Goal: Book appointment/travel/reservation

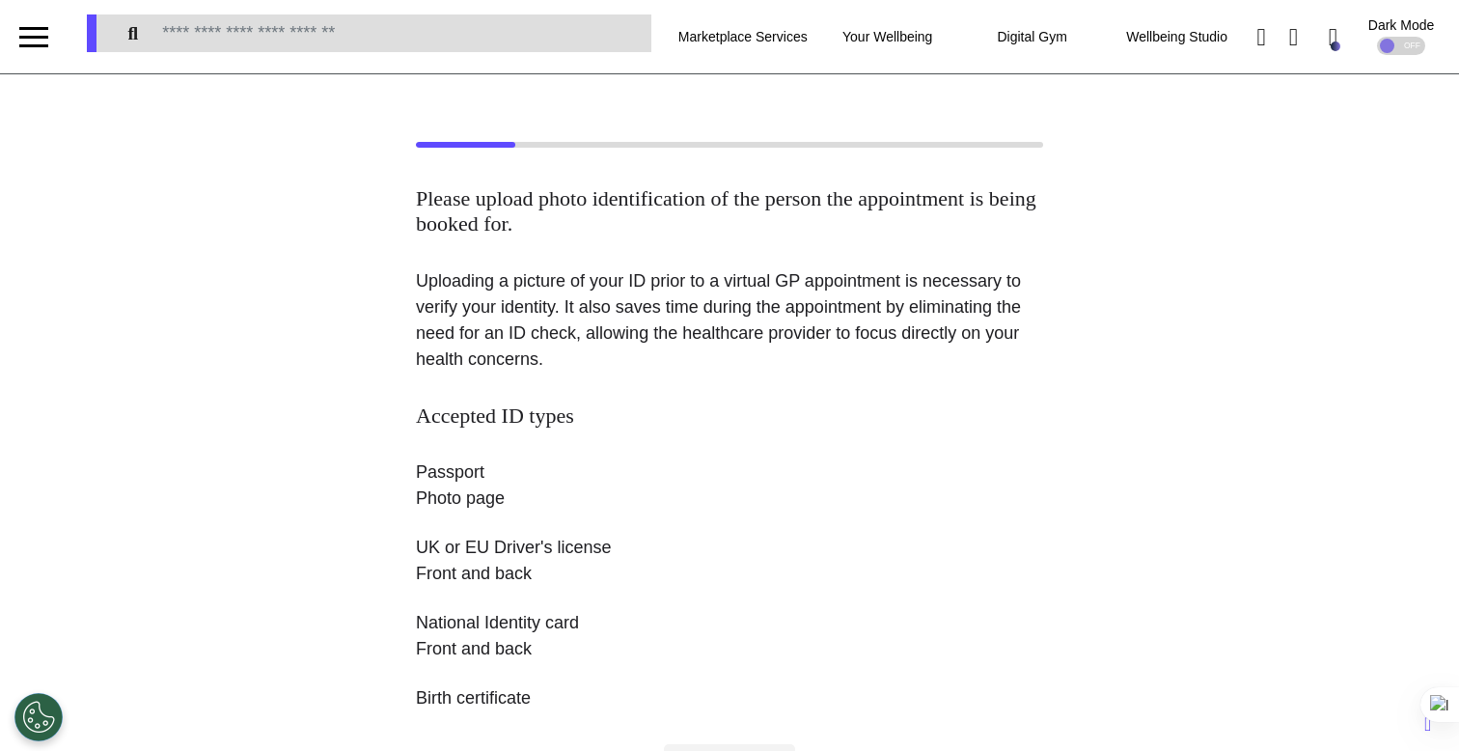
scroll to position [747, 0]
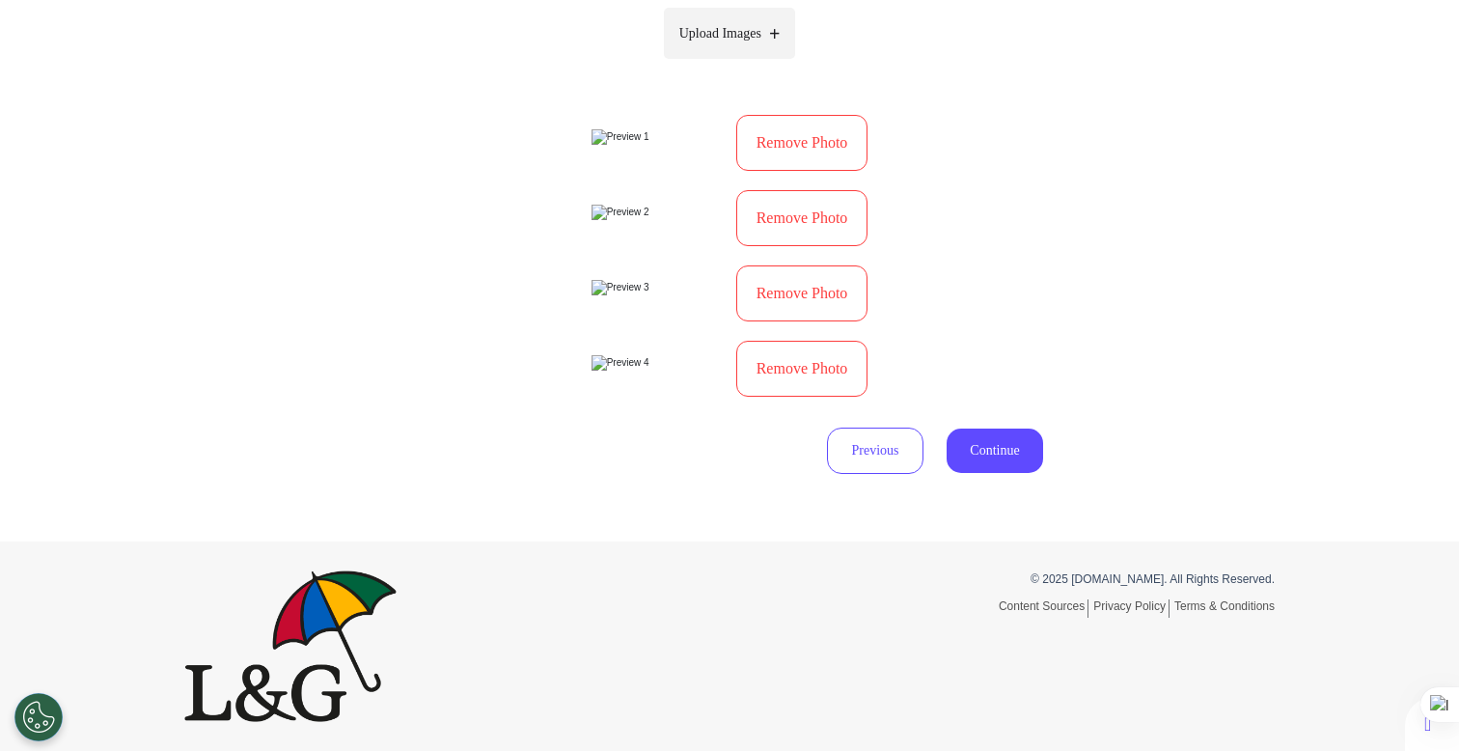
click at [649, 295] on img at bounding box center [658, 287] width 133 height 15
click at [770, 321] on button "Remove Photo" at bounding box center [802, 293] width 132 height 56
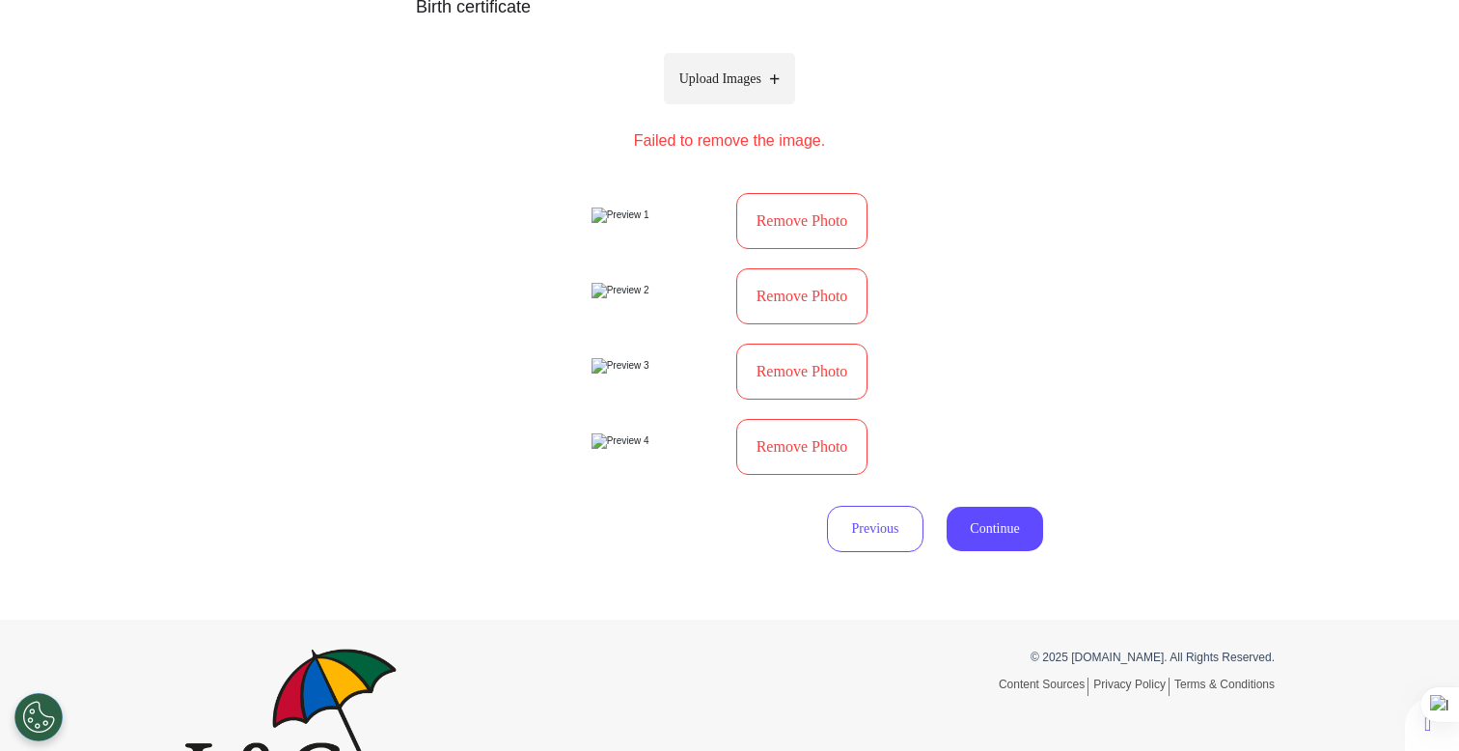
scroll to position [689, 0]
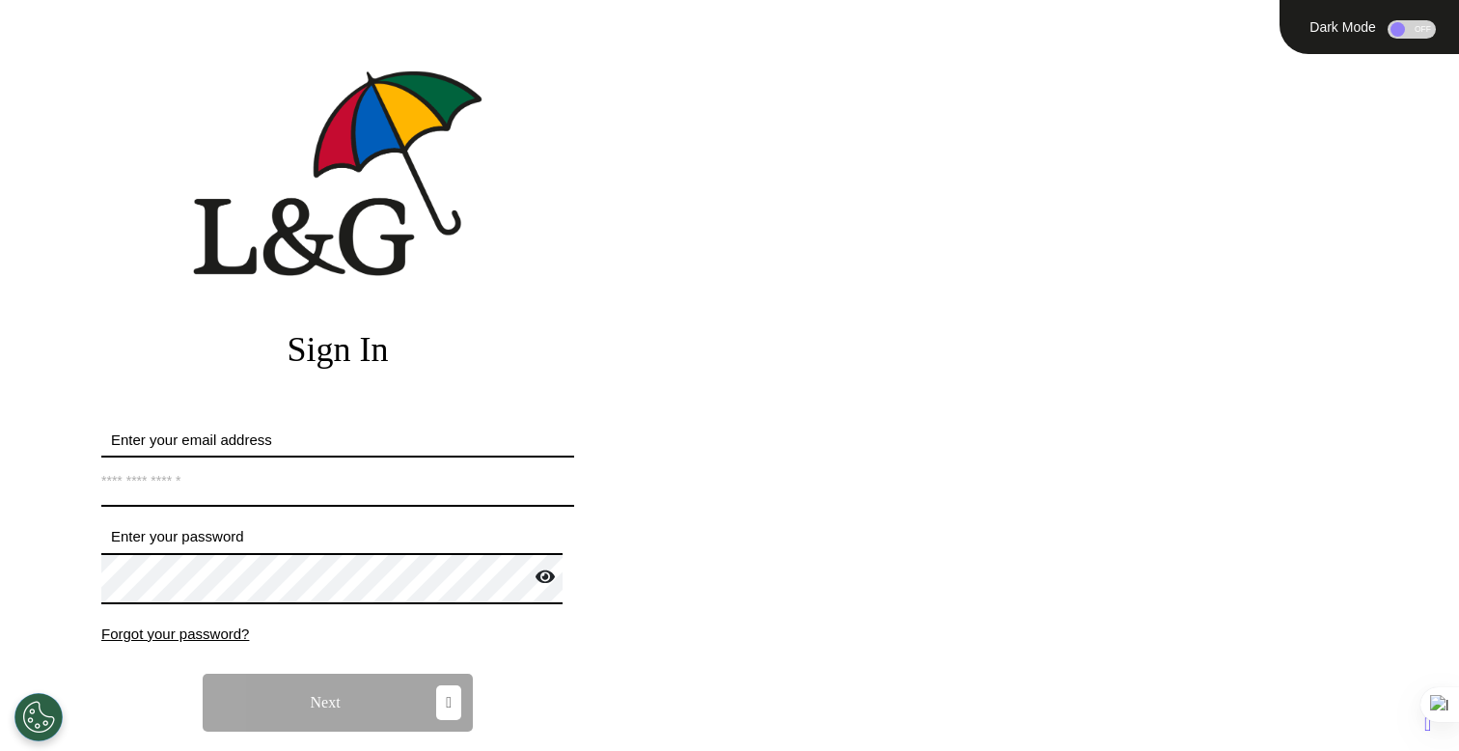
click at [419, 472] on input "Enter your email address" at bounding box center [337, 481] width 473 height 51
click at [343, 473] on input "Enter your email address" at bounding box center [337, 481] width 473 height 51
type input "**********"
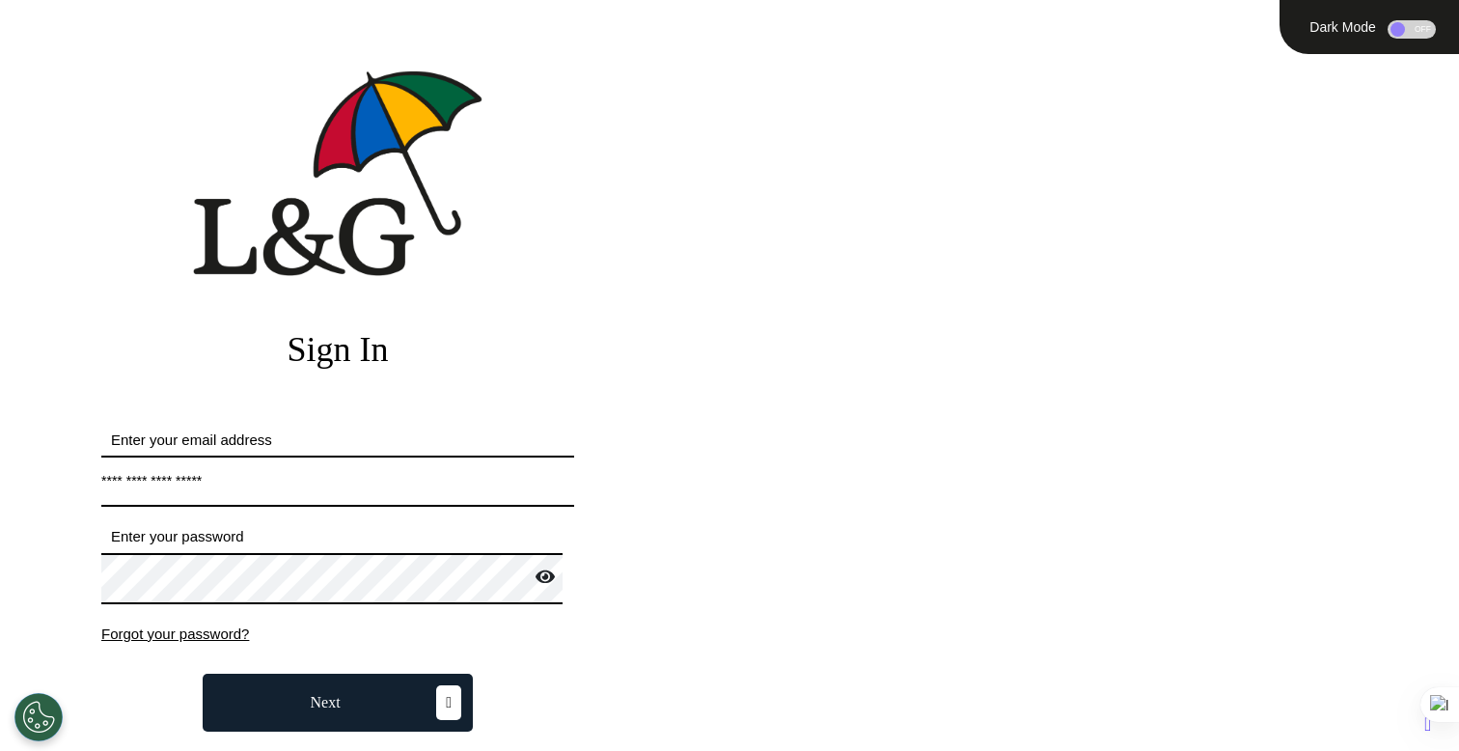
click at [389, 684] on button "Next" at bounding box center [338, 703] width 270 height 58
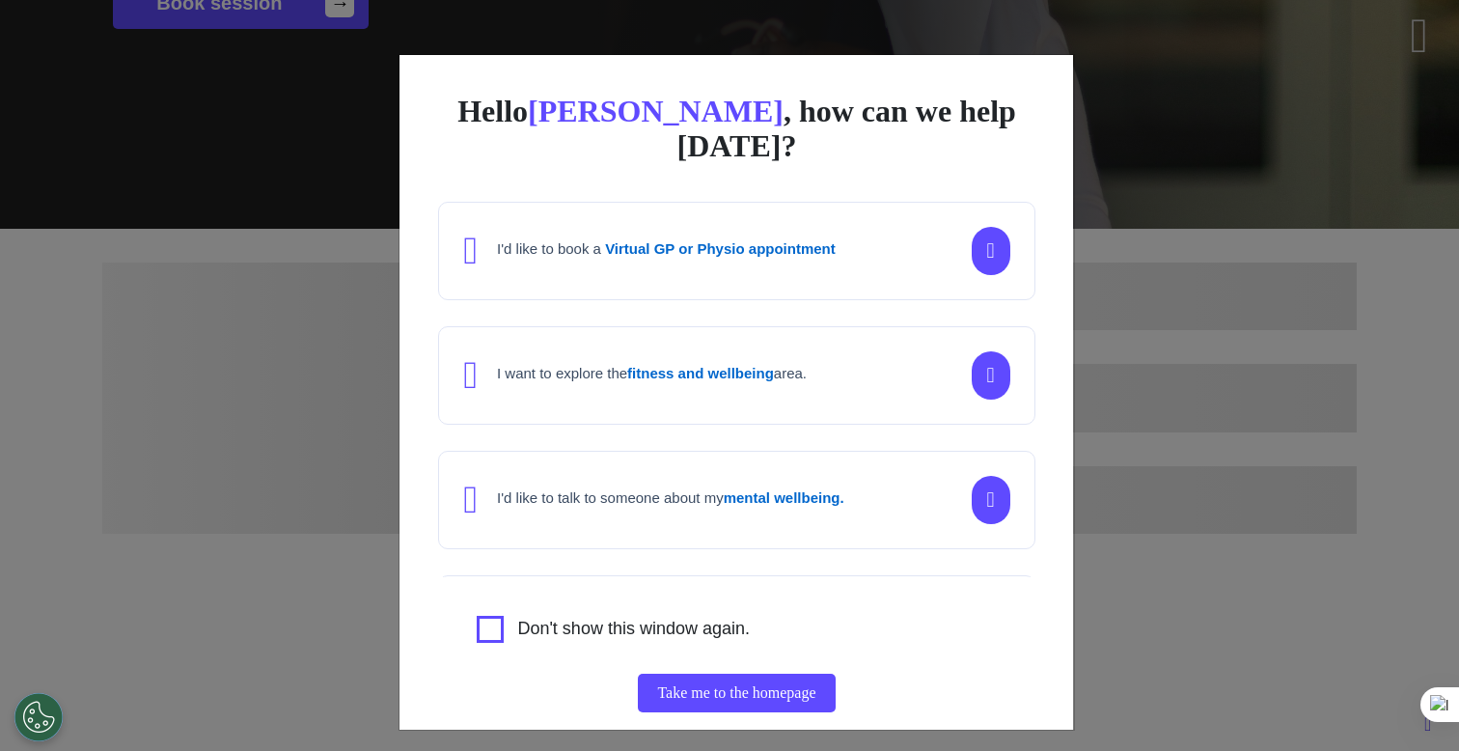
scroll to position [308, 0]
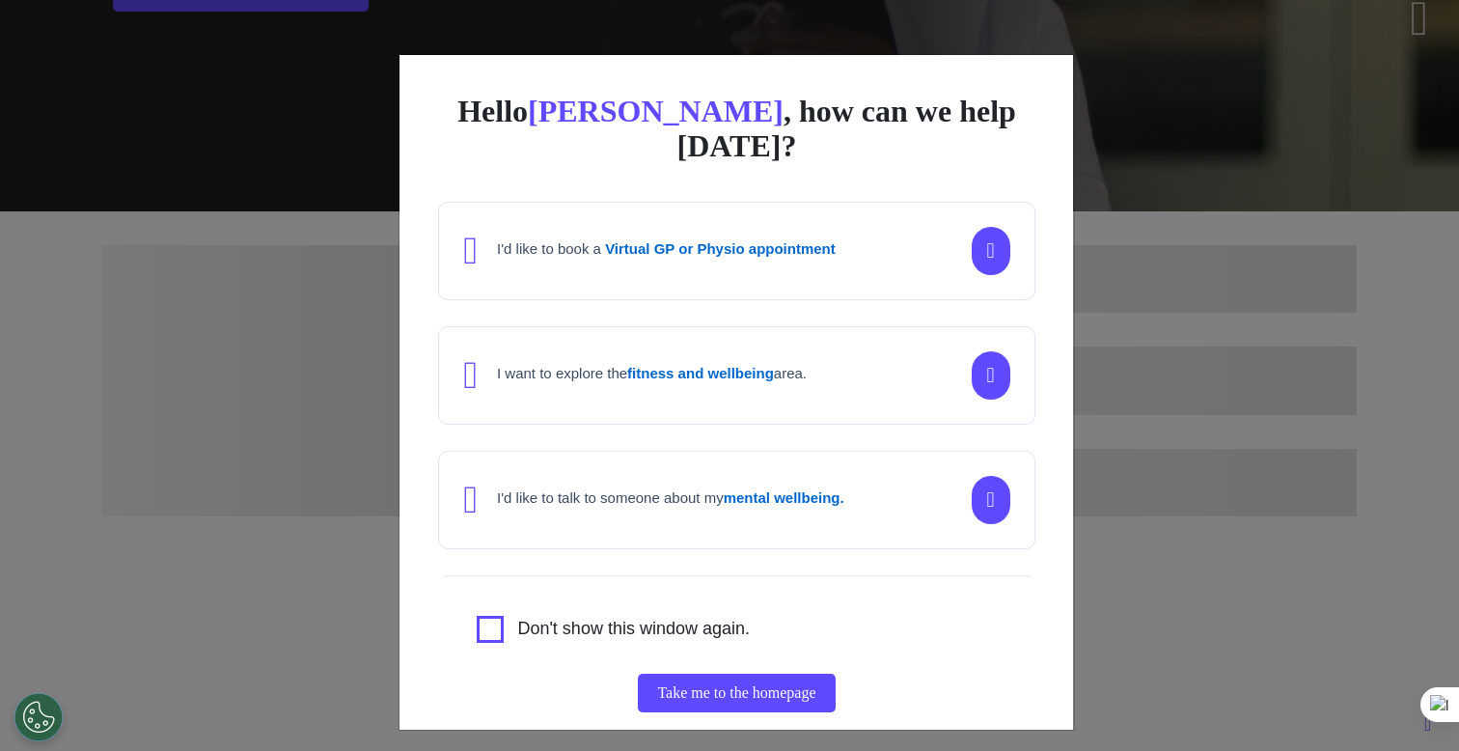
click at [1154, 281] on div "Hello Ahmed , how can we help today? I'd like to book a Virtual GP or Physio ap…" at bounding box center [729, 375] width 1459 height 751
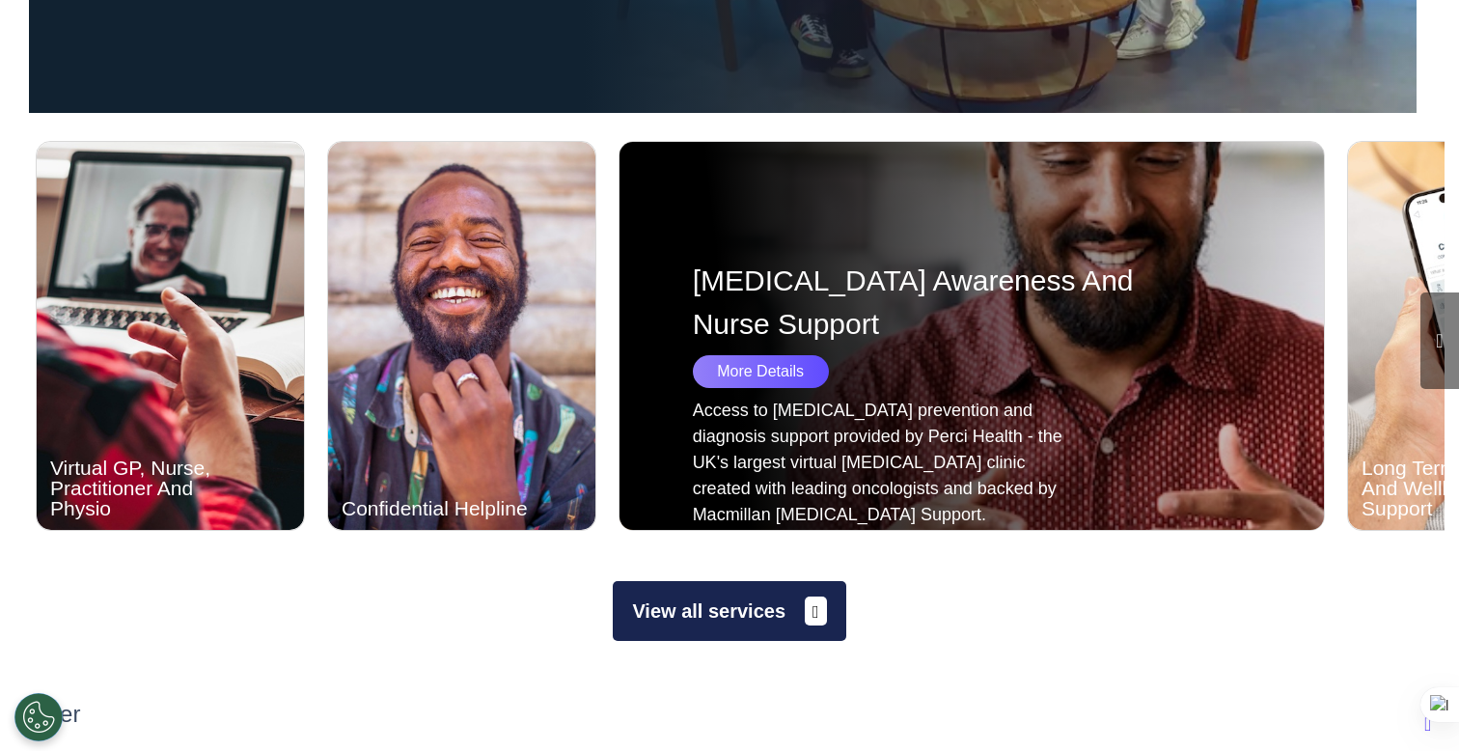
scroll to position [908, 0]
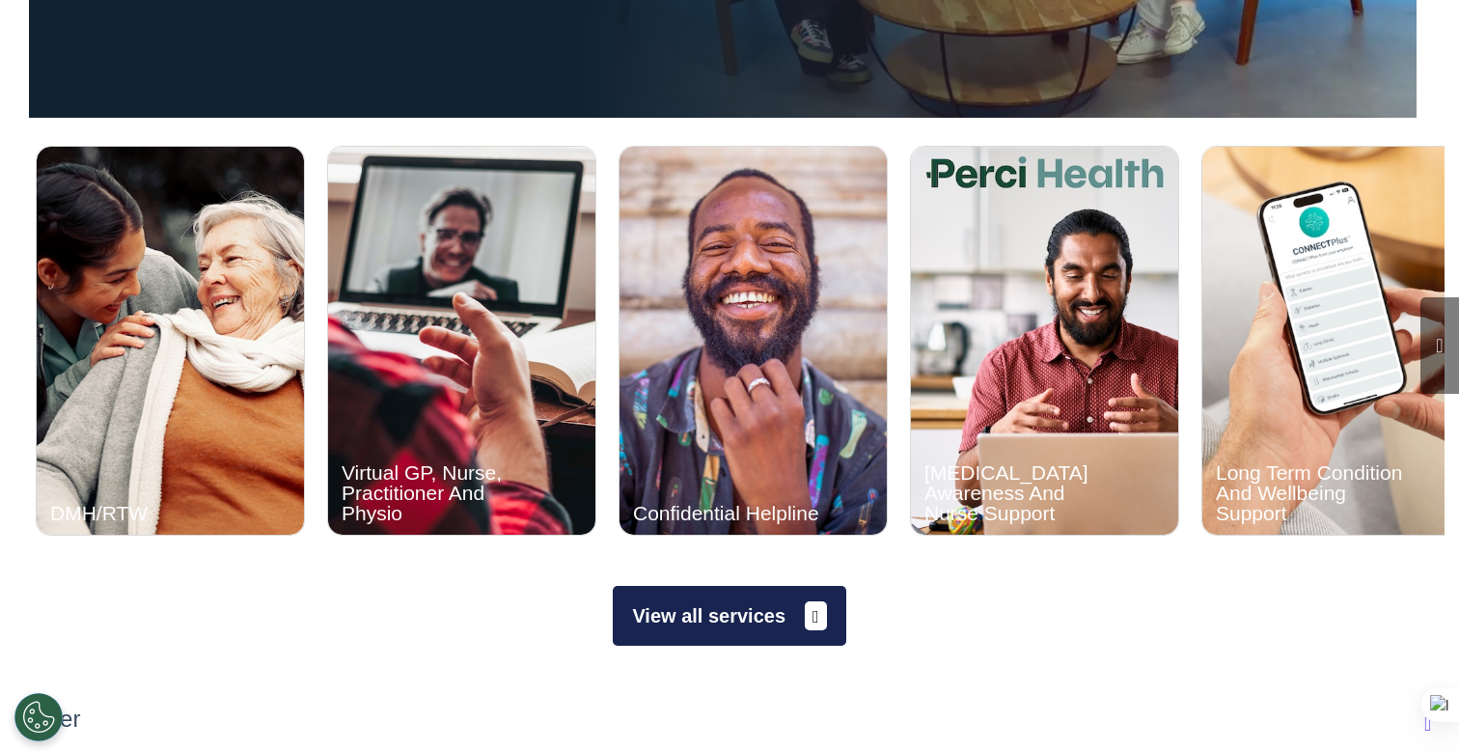
click at [681, 643] on button "View all services" at bounding box center [729, 616] width 233 height 60
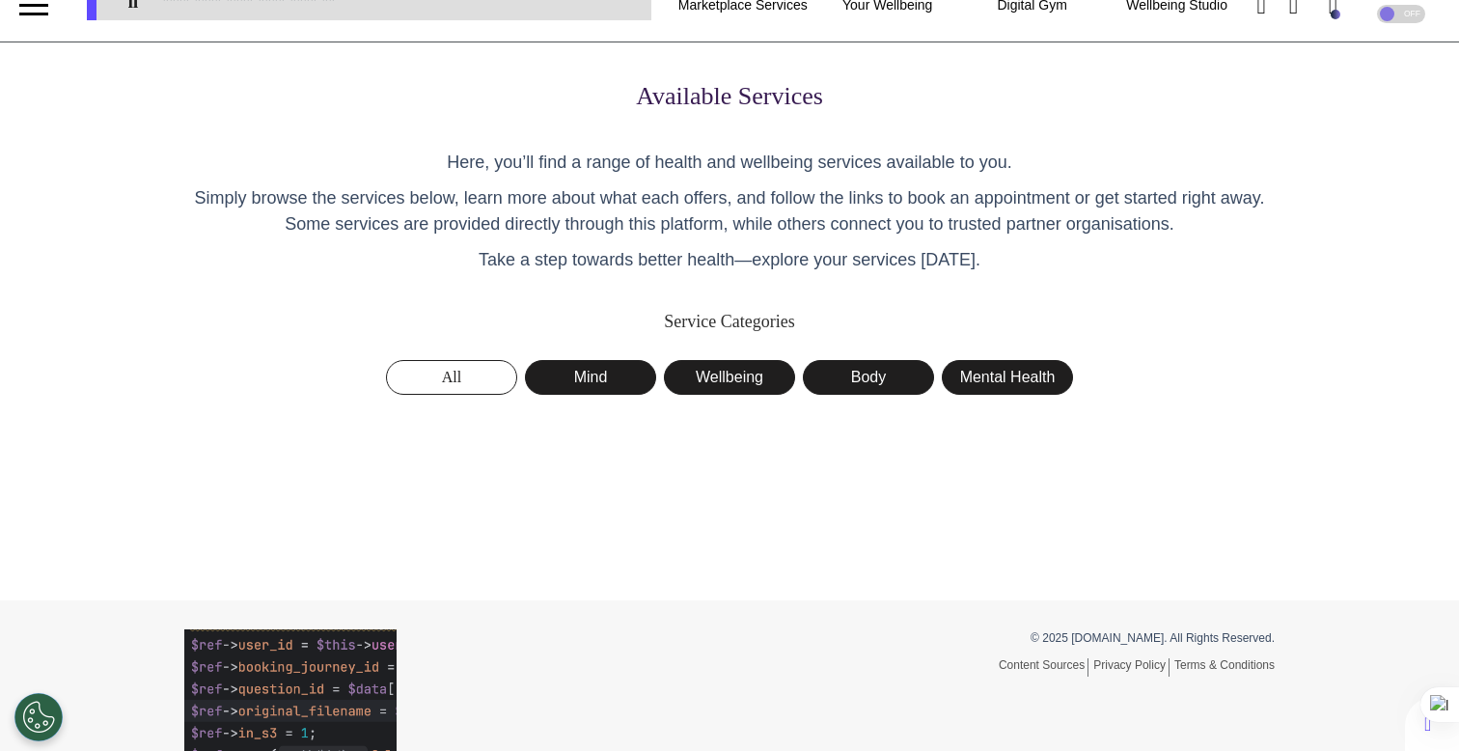
scroll to position [31, 0]
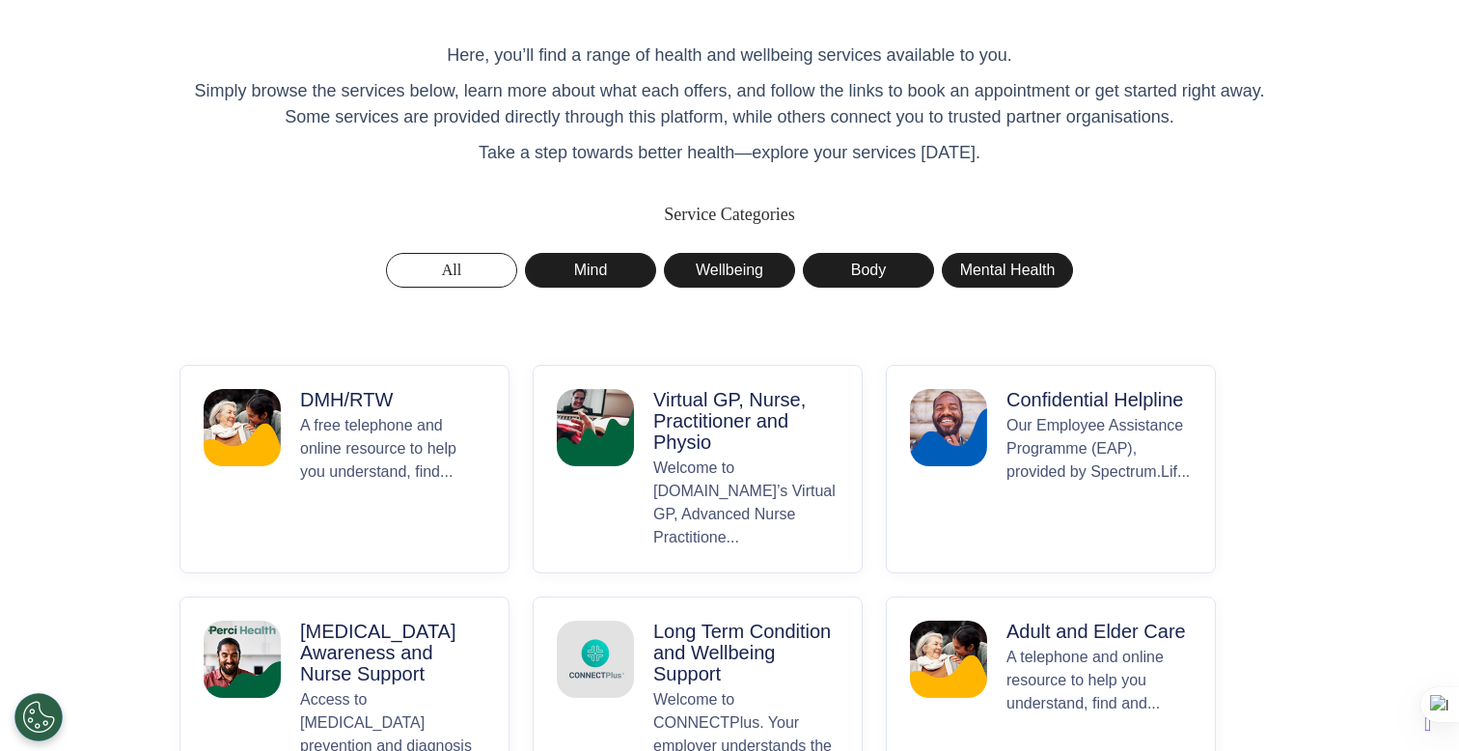
click at [687, 465] on p "Welcome to Spectrum.Life’s Virtual GP, Advanced Nurse Practitione..." at bounding box center [745, 502] width 185 height 93
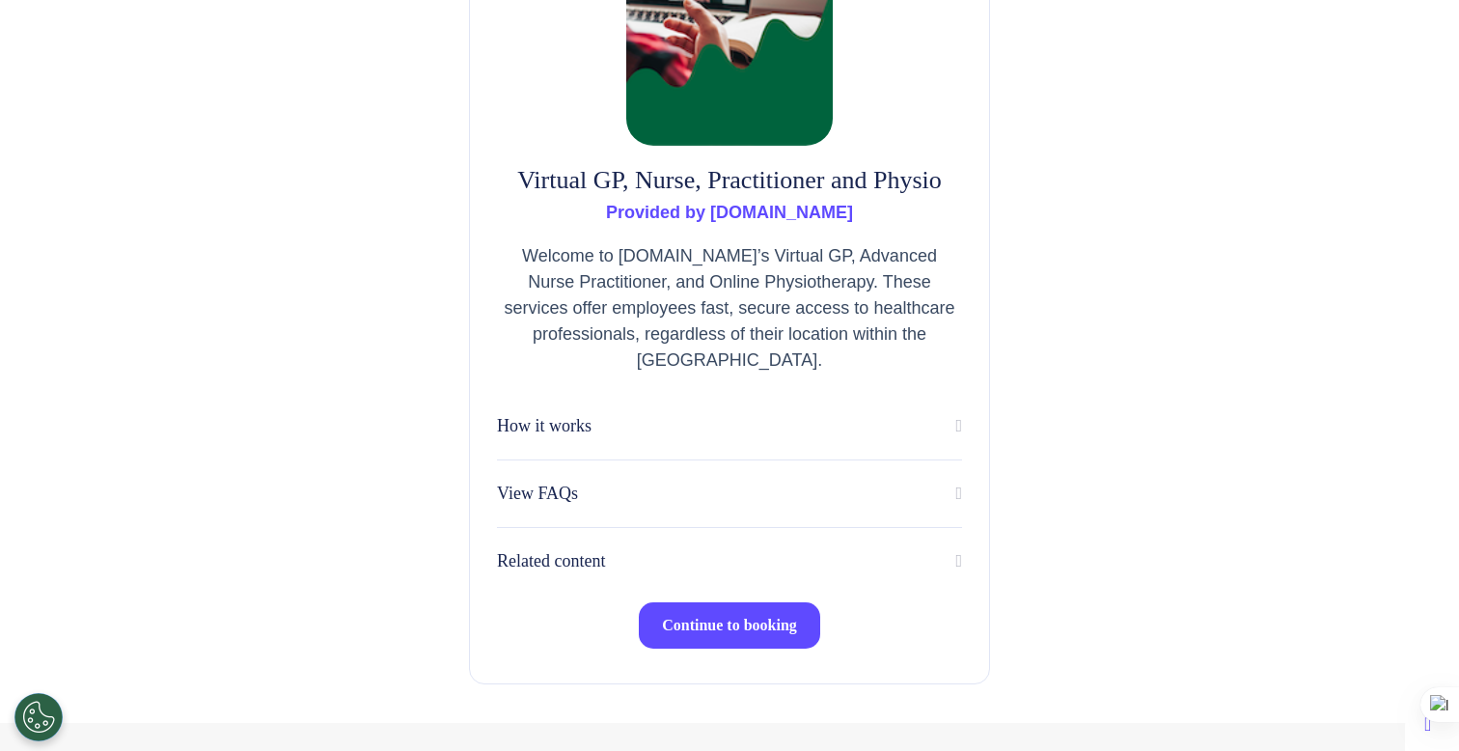
scroll to position [251, 0]
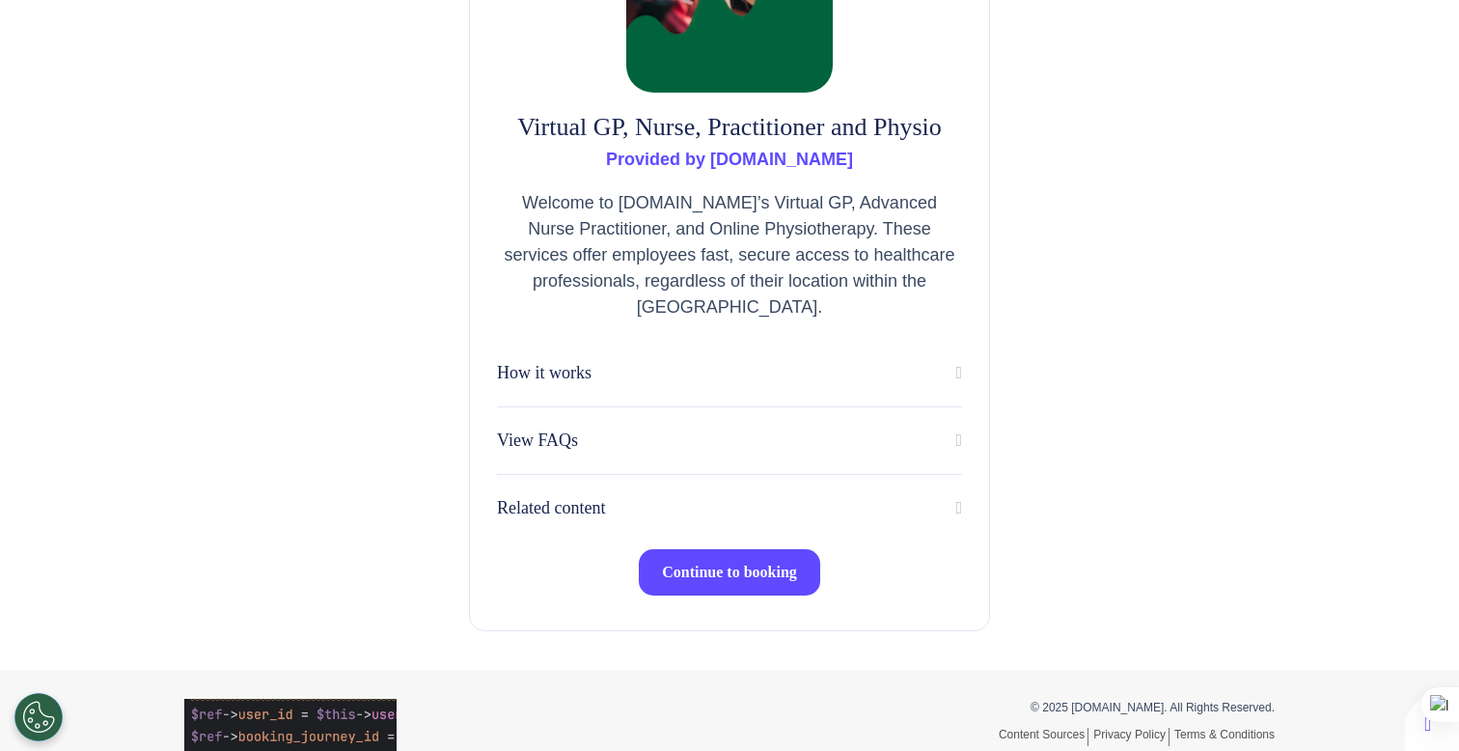
click at [748, 574] on span "Continue to booking" at bounding box center [729, 572] width 135 height 16
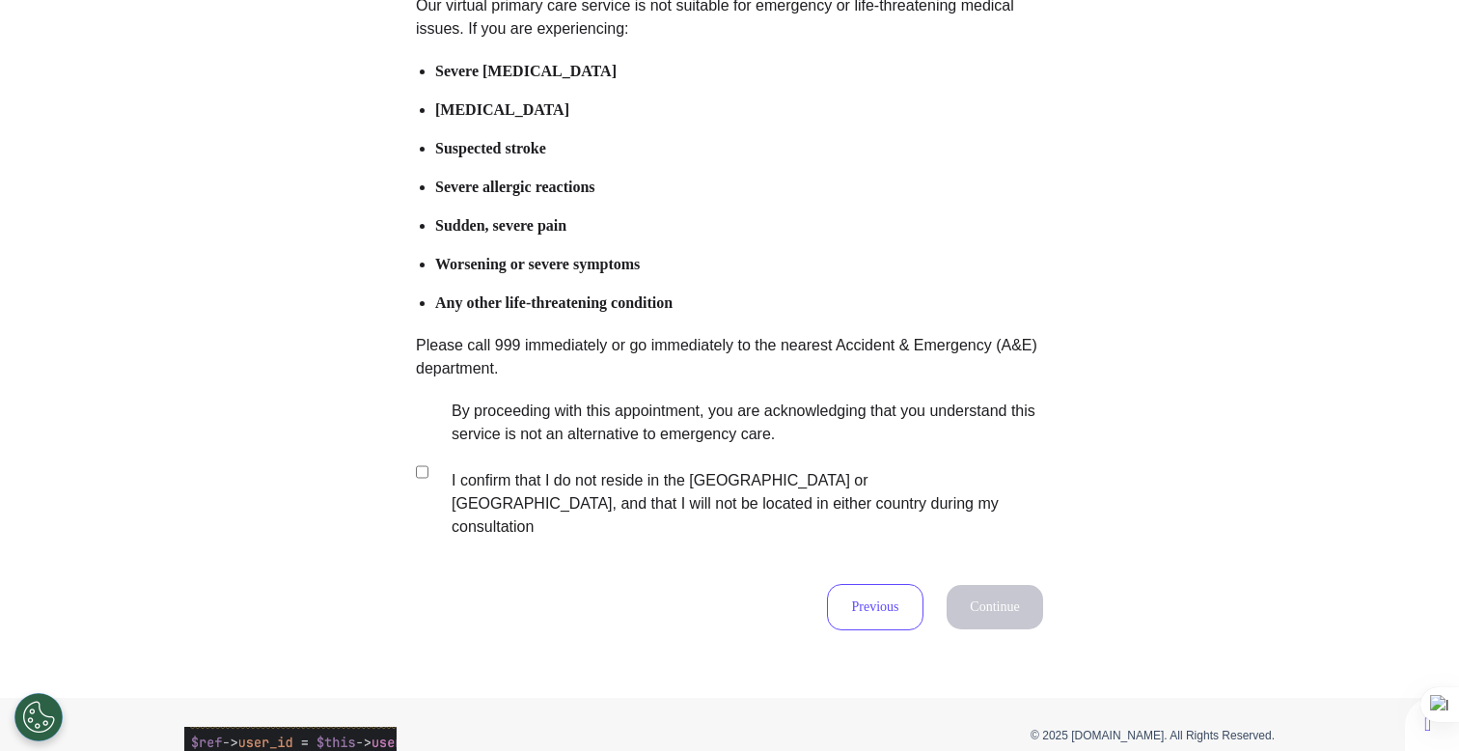
scroll to position [287, 0]
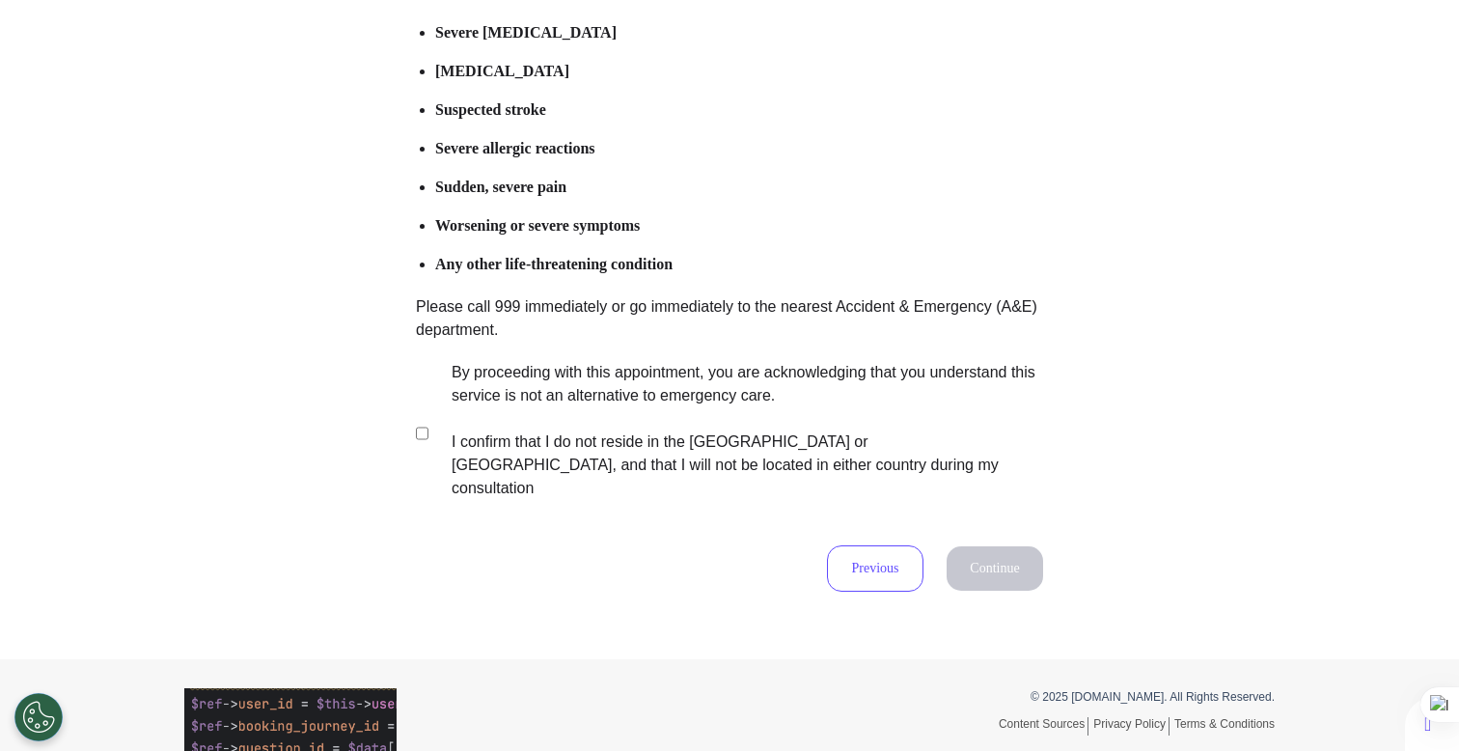
click at [698, 438] on label "By proceeding with this appointment, you are acknowledging that you understand …" at bounding box center [734, 430] width 604 height 139
click at [961, 546] on button "Continue" at bounding box center [995, 568] width 97 height 44
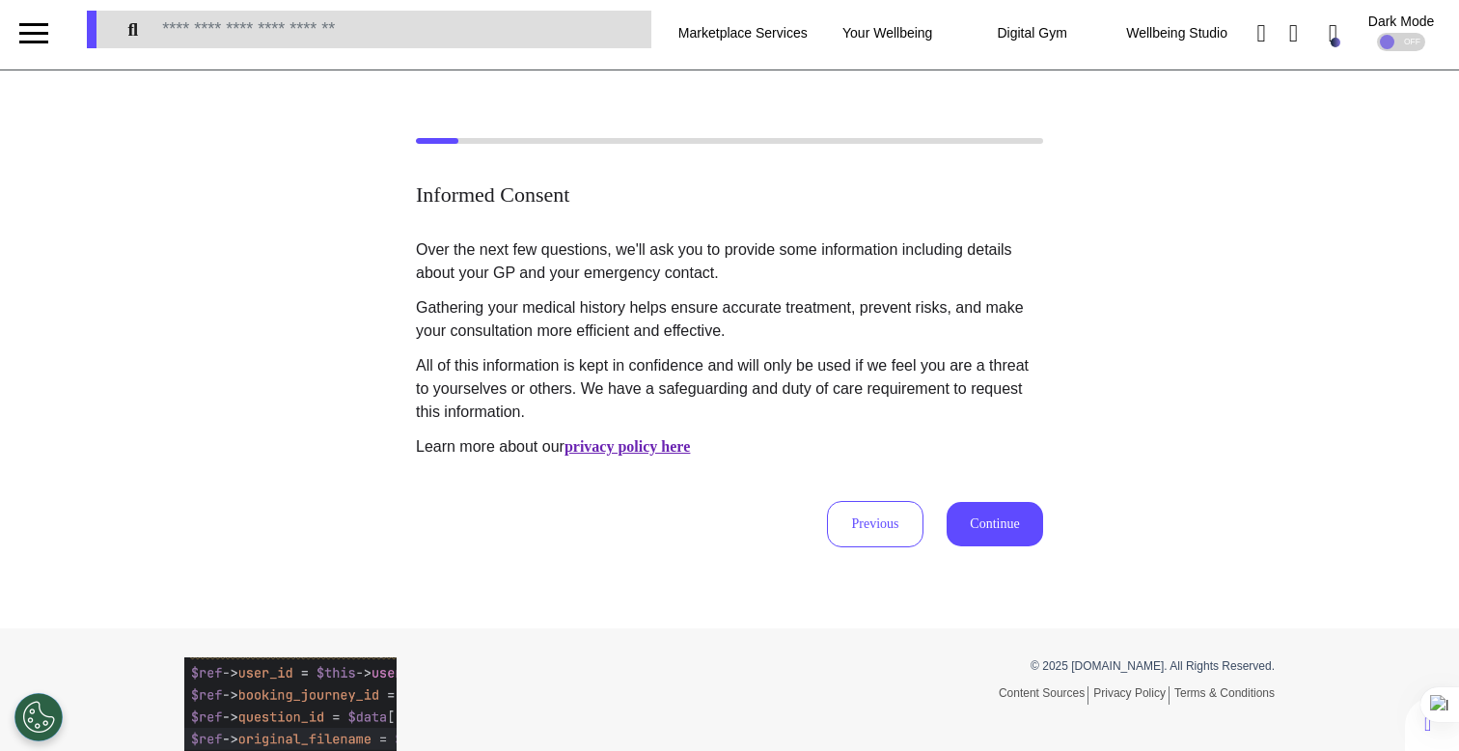
scroll to position [0, 0]
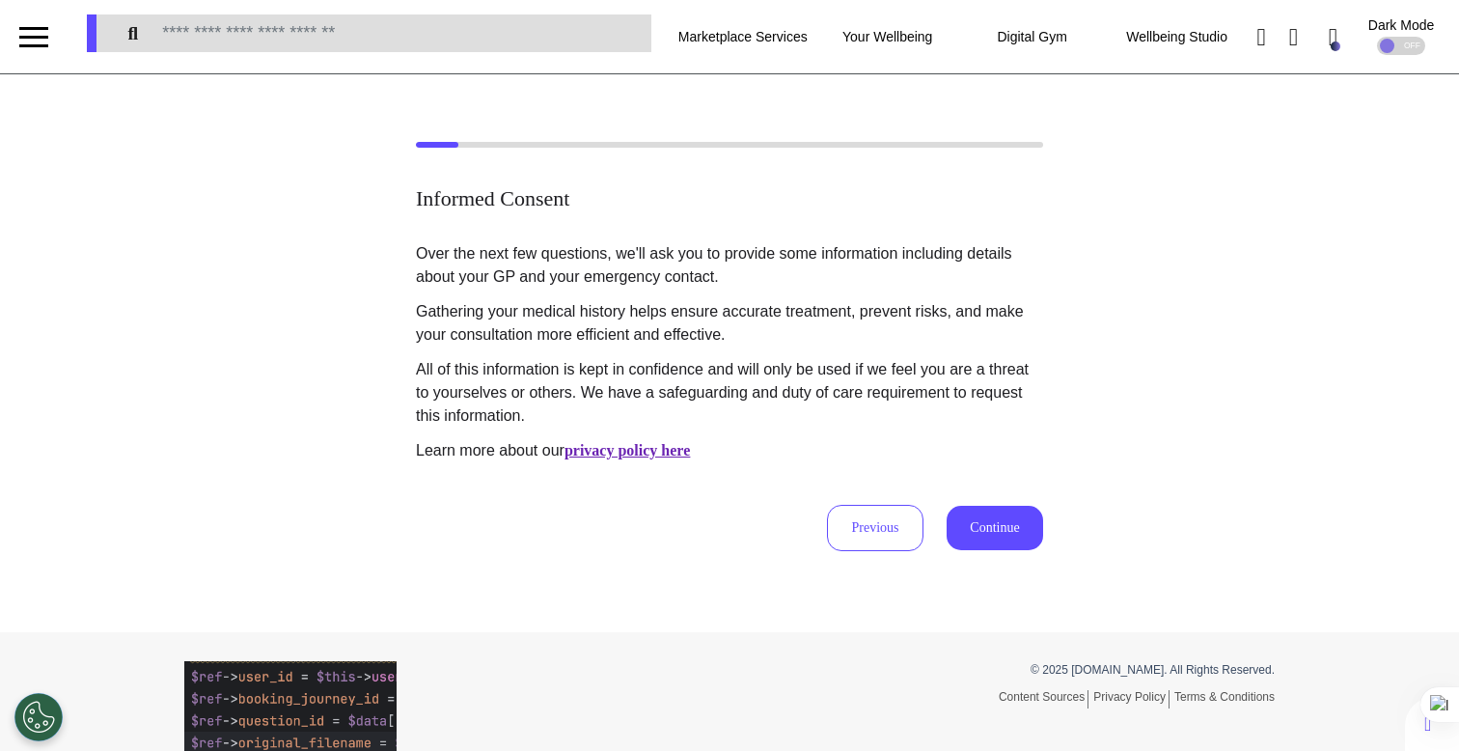
click at [996, 539] on button "Continue" at bounding box center [995, 528] width 97 height 44
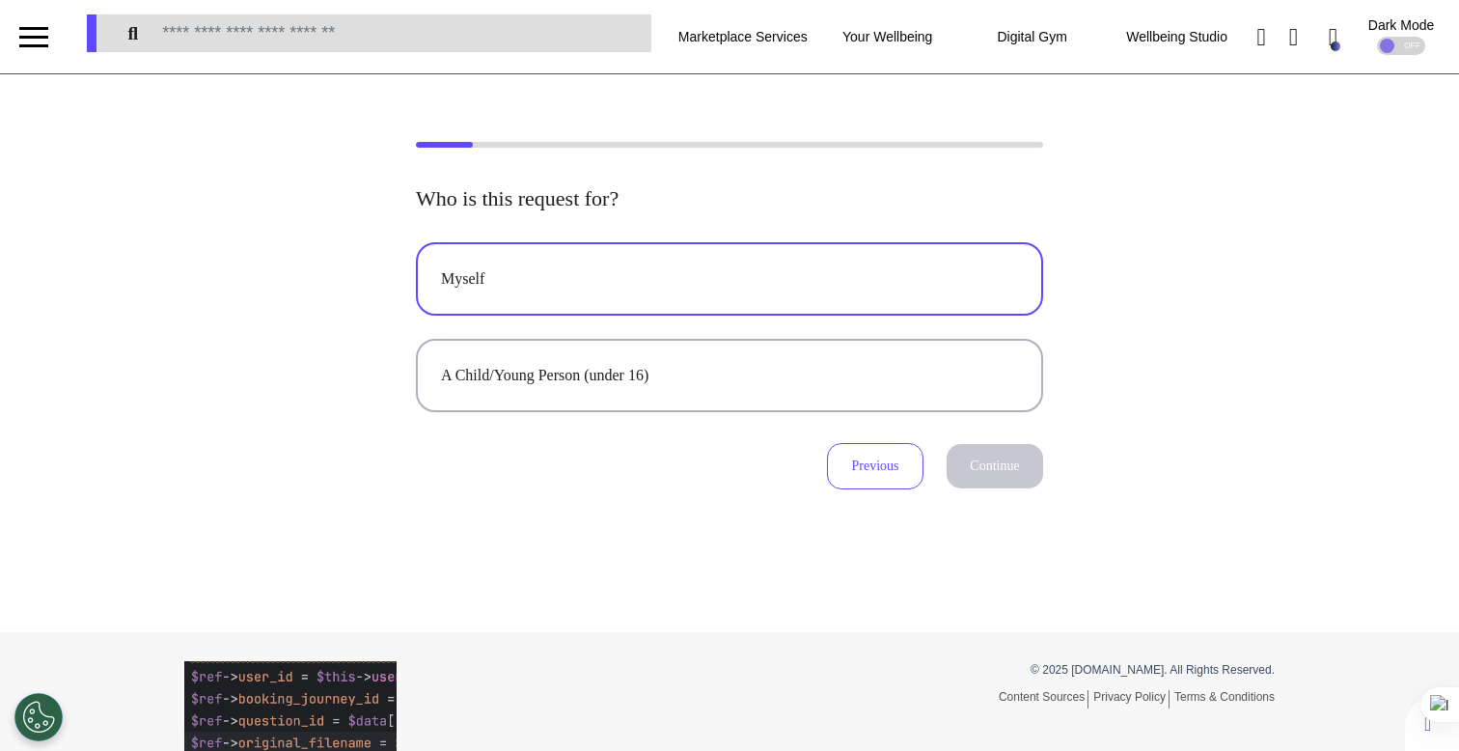
click at [672, 285] on div "Myself" at bounding box center [729, 278] width 577 height 23
click at [959, 462] on button "Continue" at bounding box center [995, 466] width 97 height 44
select select "*****"
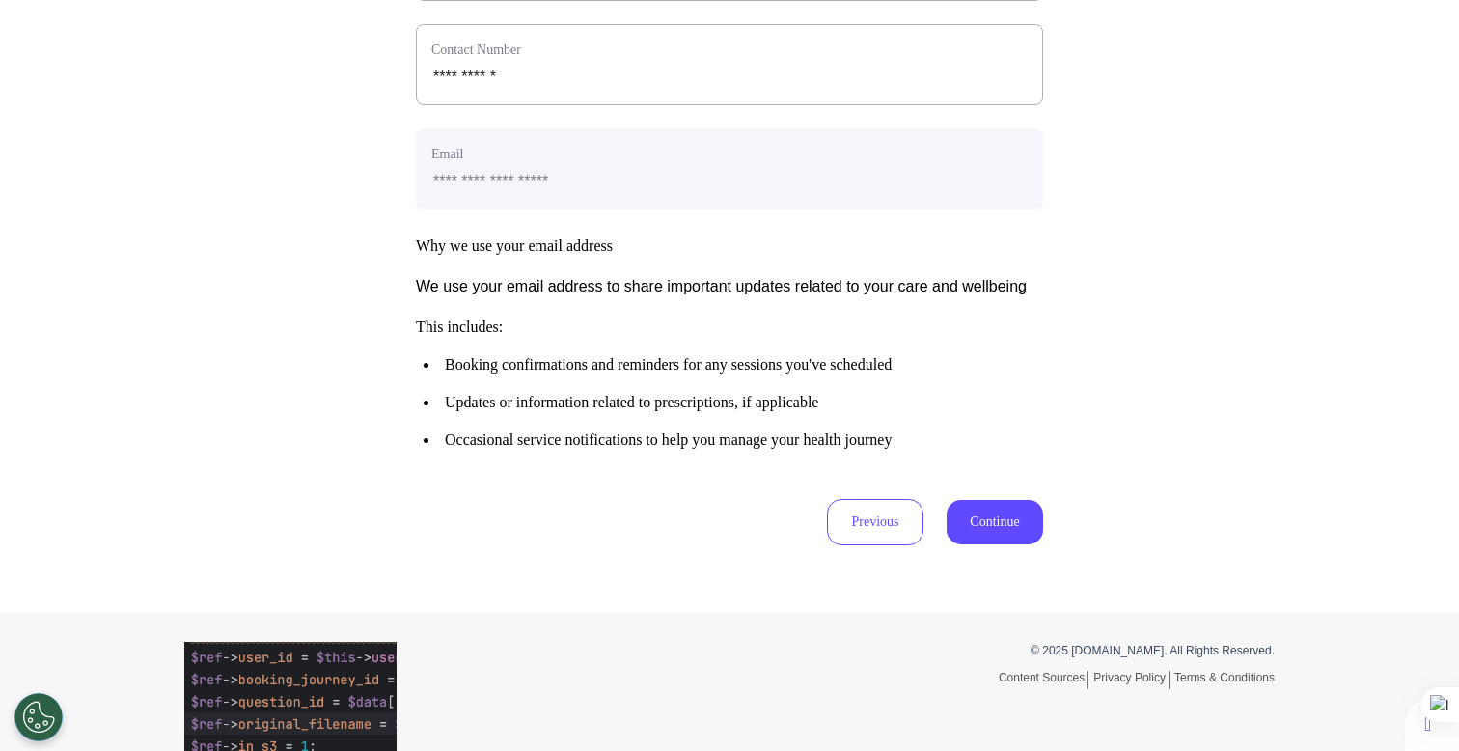
scroll to position [962, 0]
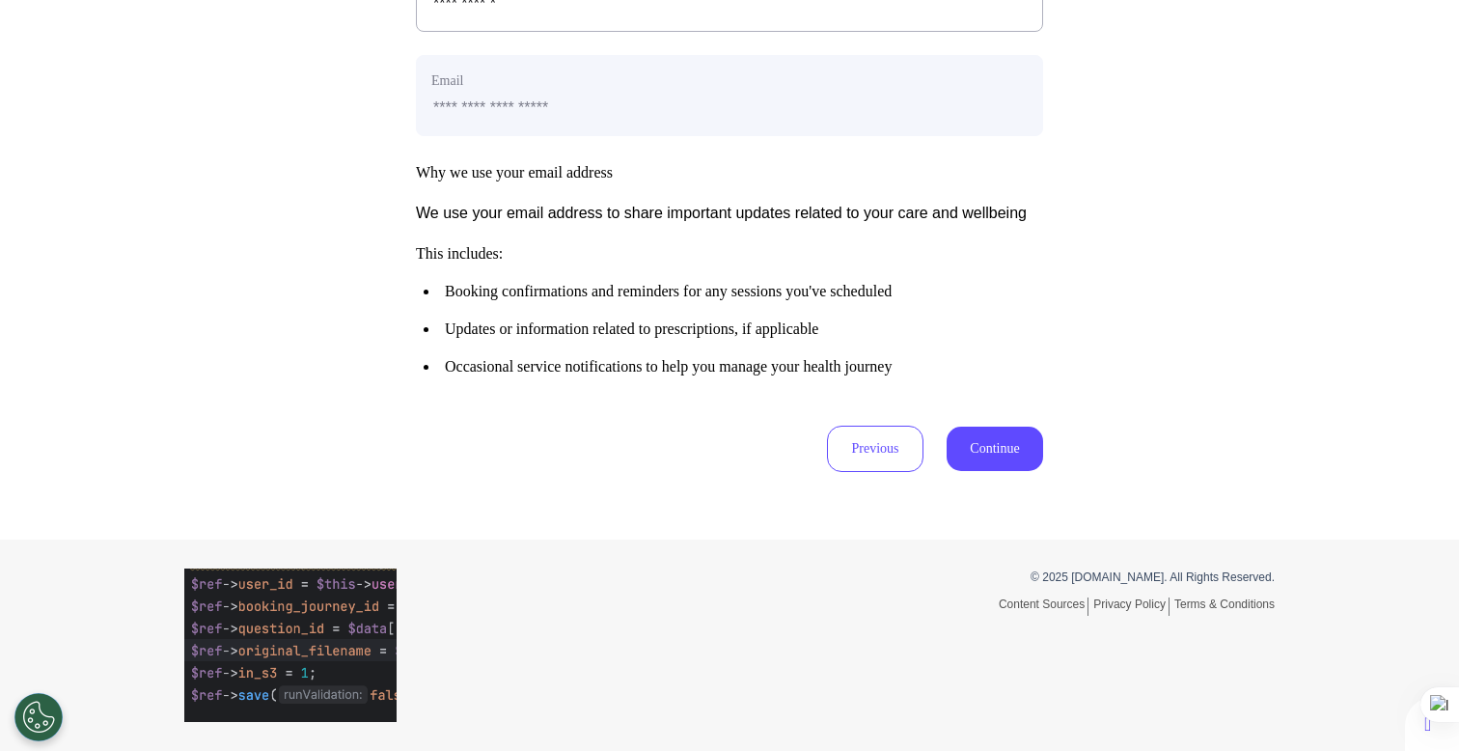
click at [1016, 435] on button "Continue" at bounding box center [995, 449] width 97 height 44
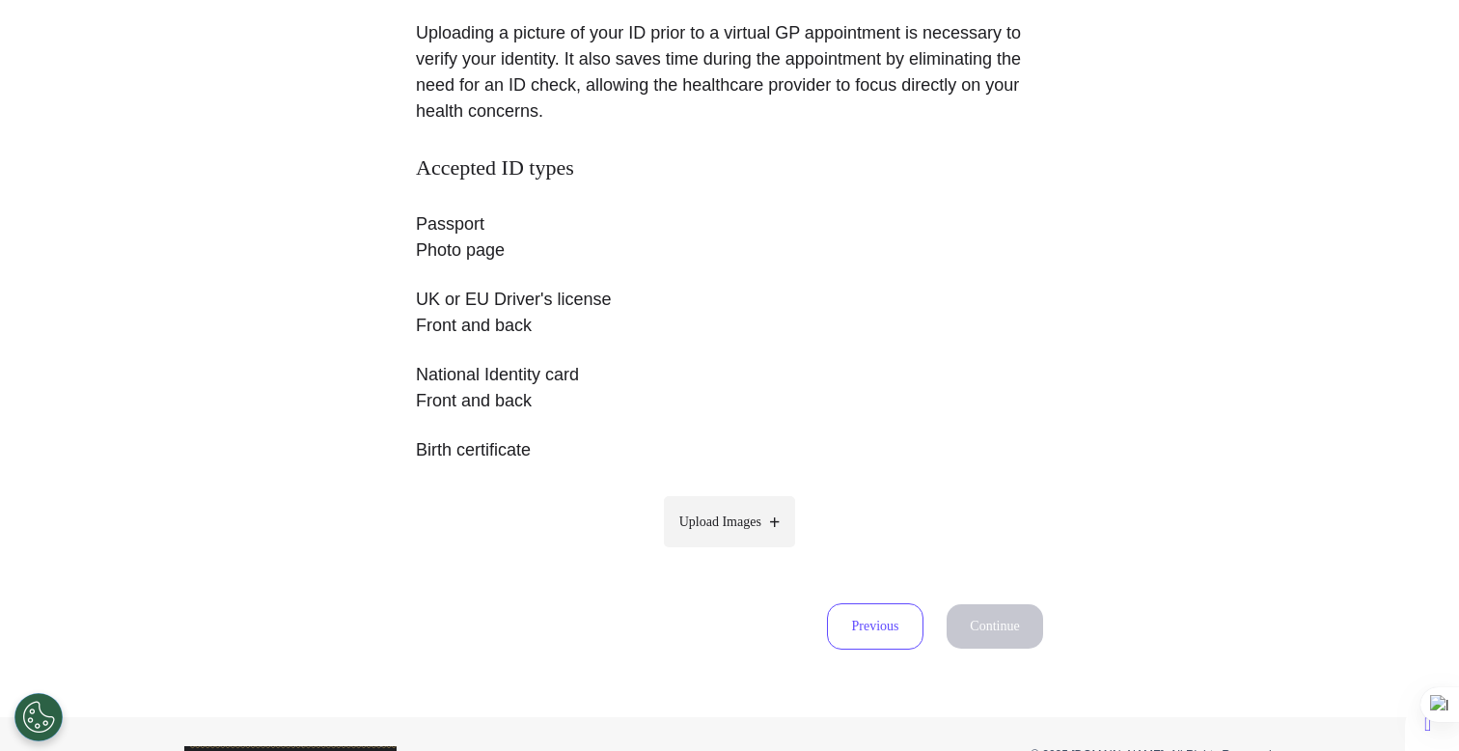
scroll to position [295, 0]
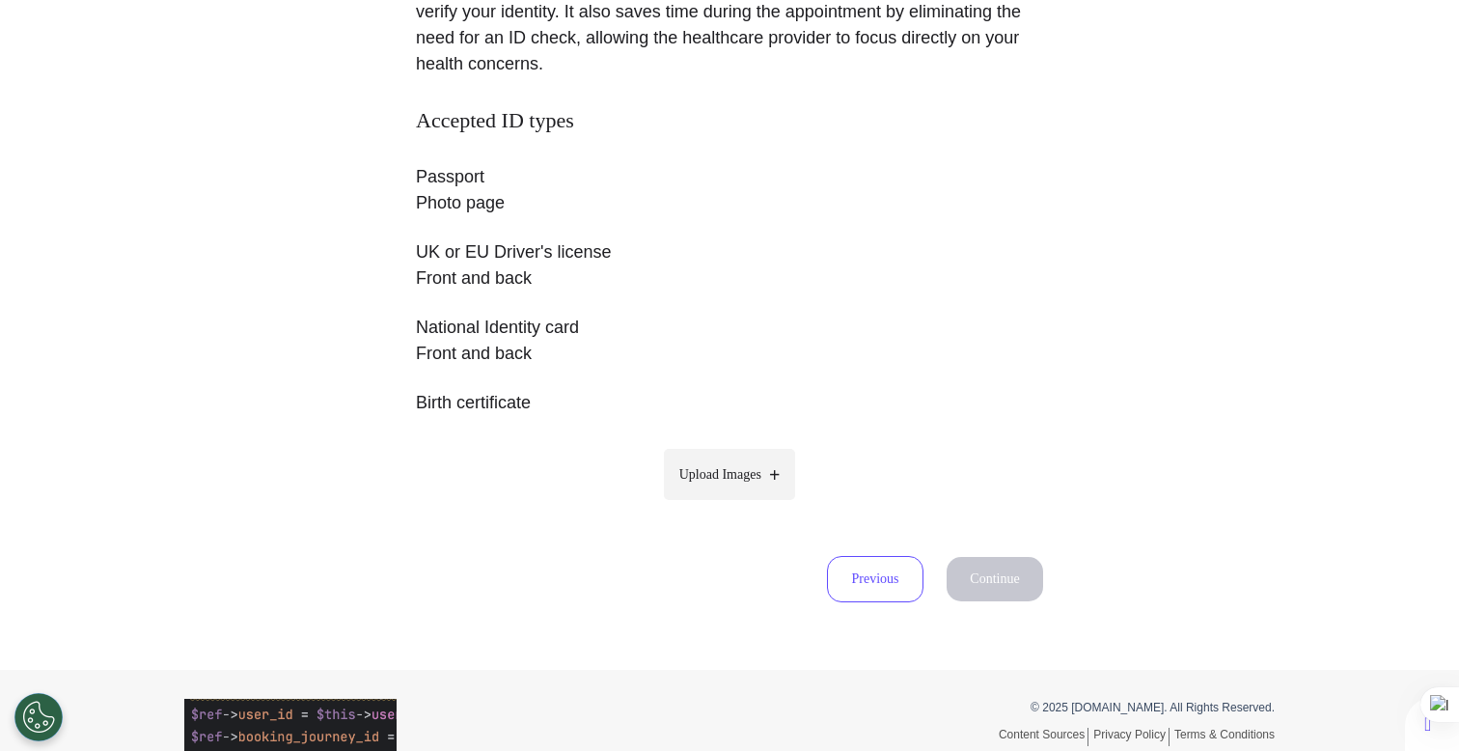
click at [725, 471] on span "Upload Images" at bounding box center [720, 474] width 82 height 20
click at [725, 505] on input "Upload Images" at bounding box center [729, 515] width 183 height 20
type input "**********"
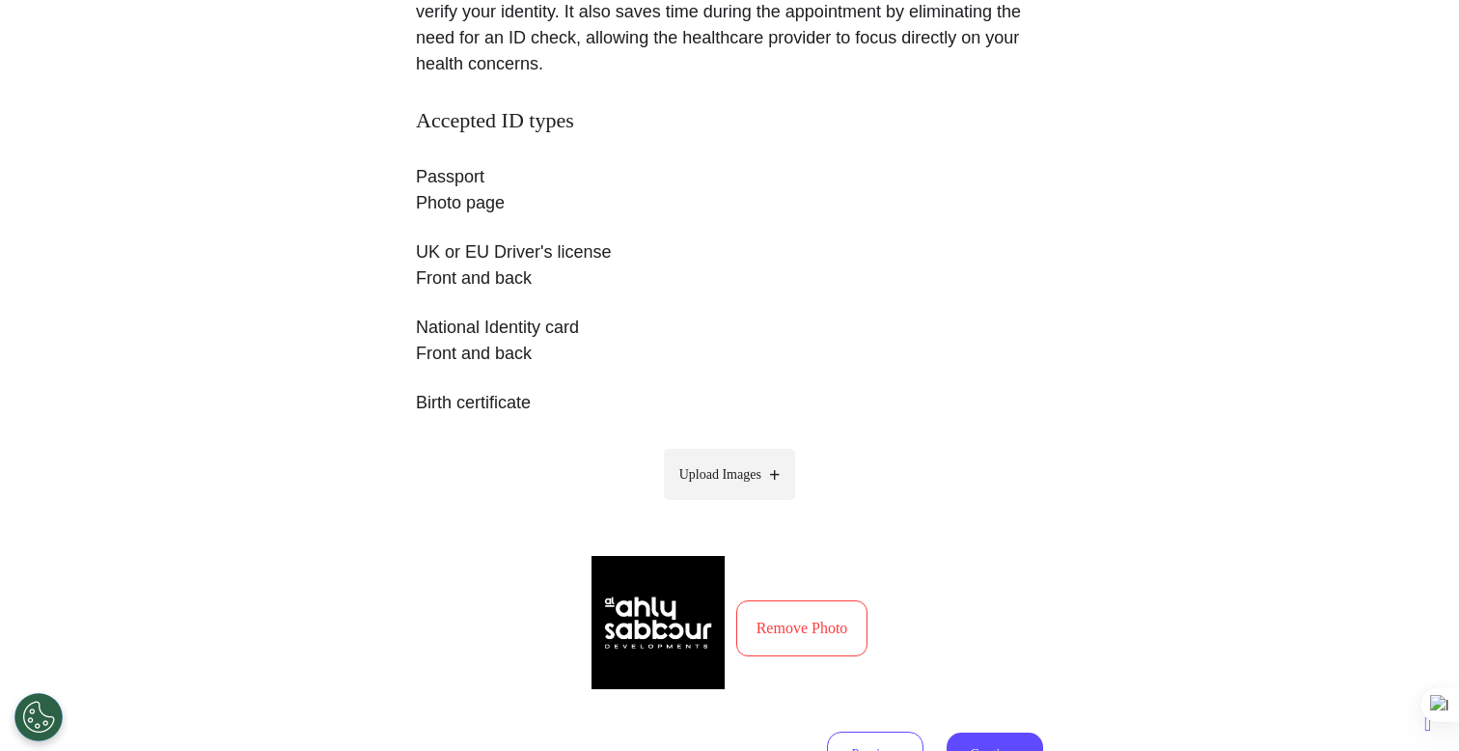
click at [776, 483] on icon at bounding box center [774, 474] width 11 height 19
click at [776, 505] on input "Upload Images" at bounding box center [729, 515] width 183 height 20
type input "**********"
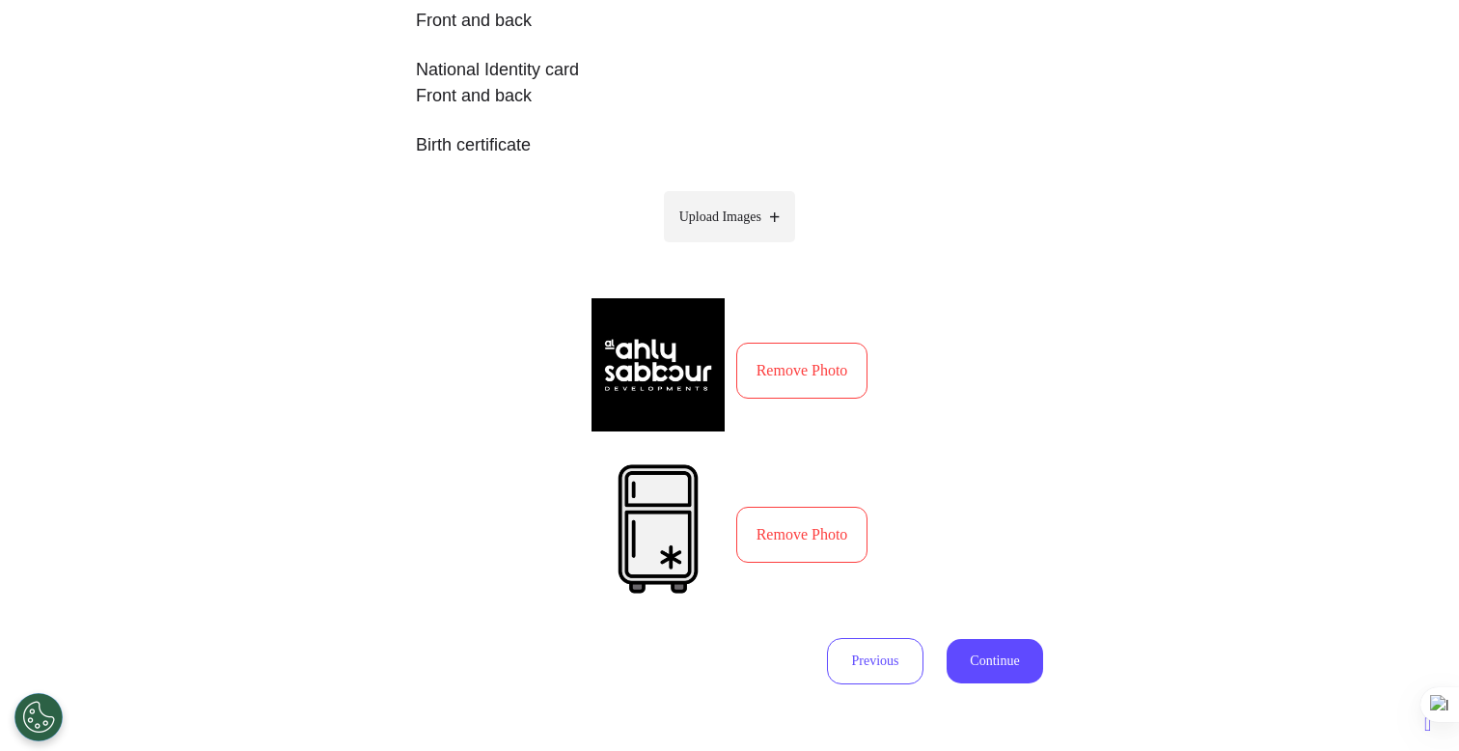
scroll to position [569, 0]
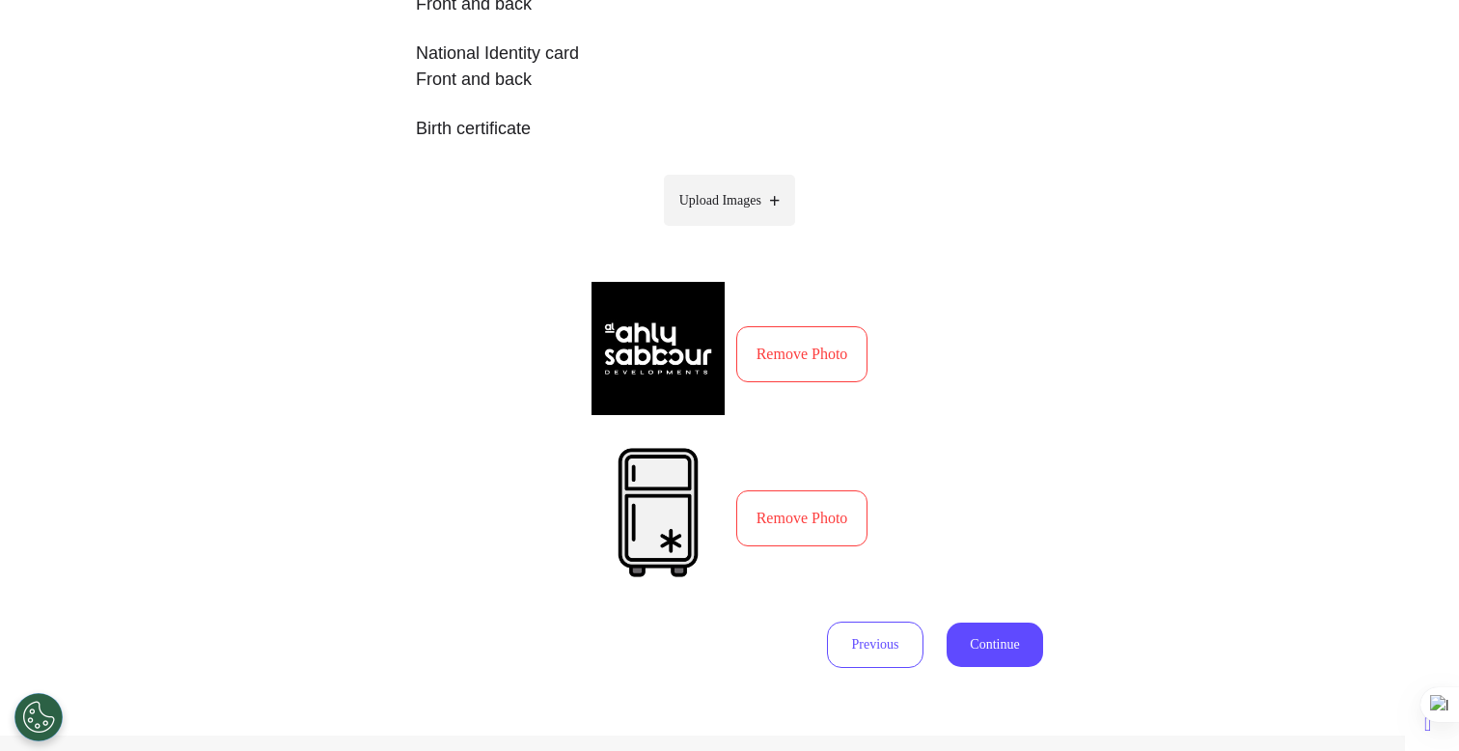
click at [983, 646] on button "Continue" at bounding box center [995, 644] width 97 height 44
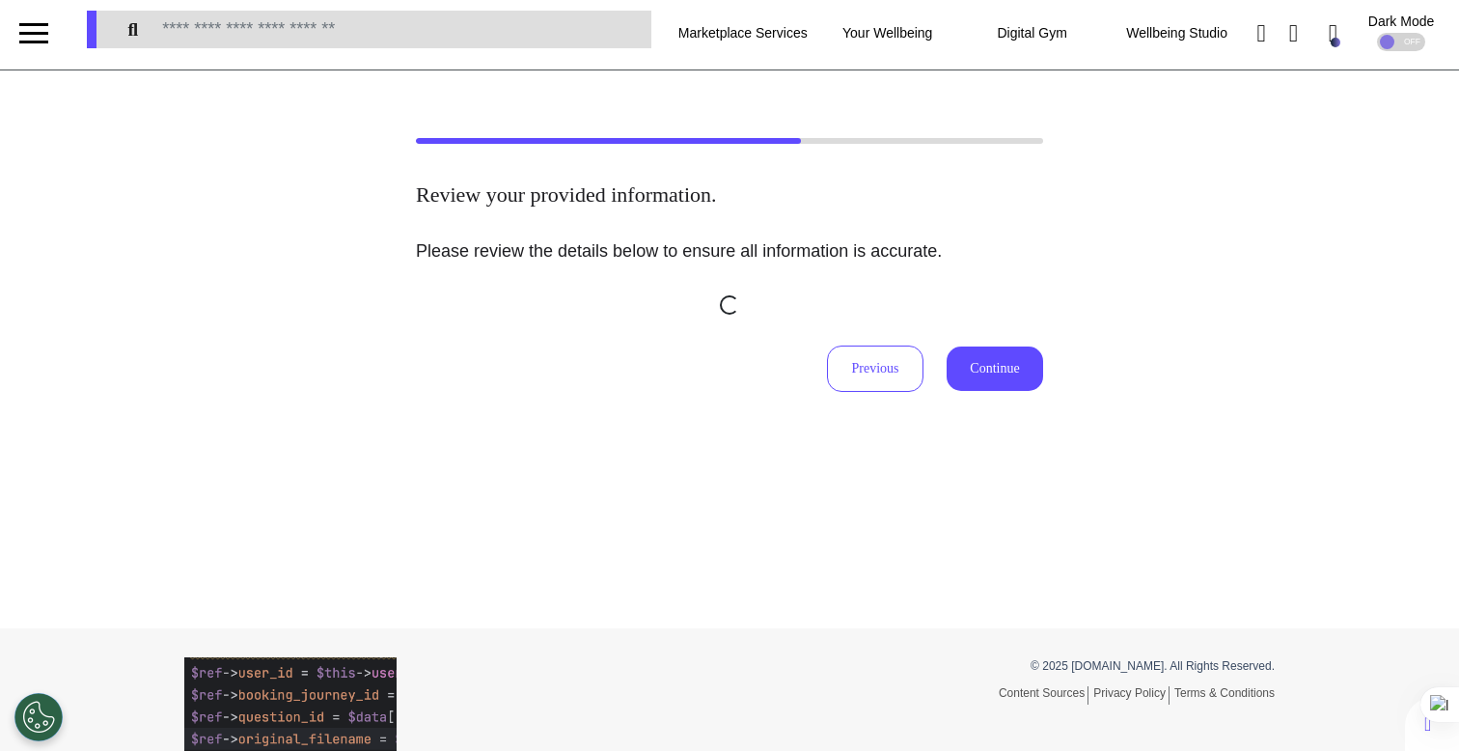
scroll to position [0, 0]
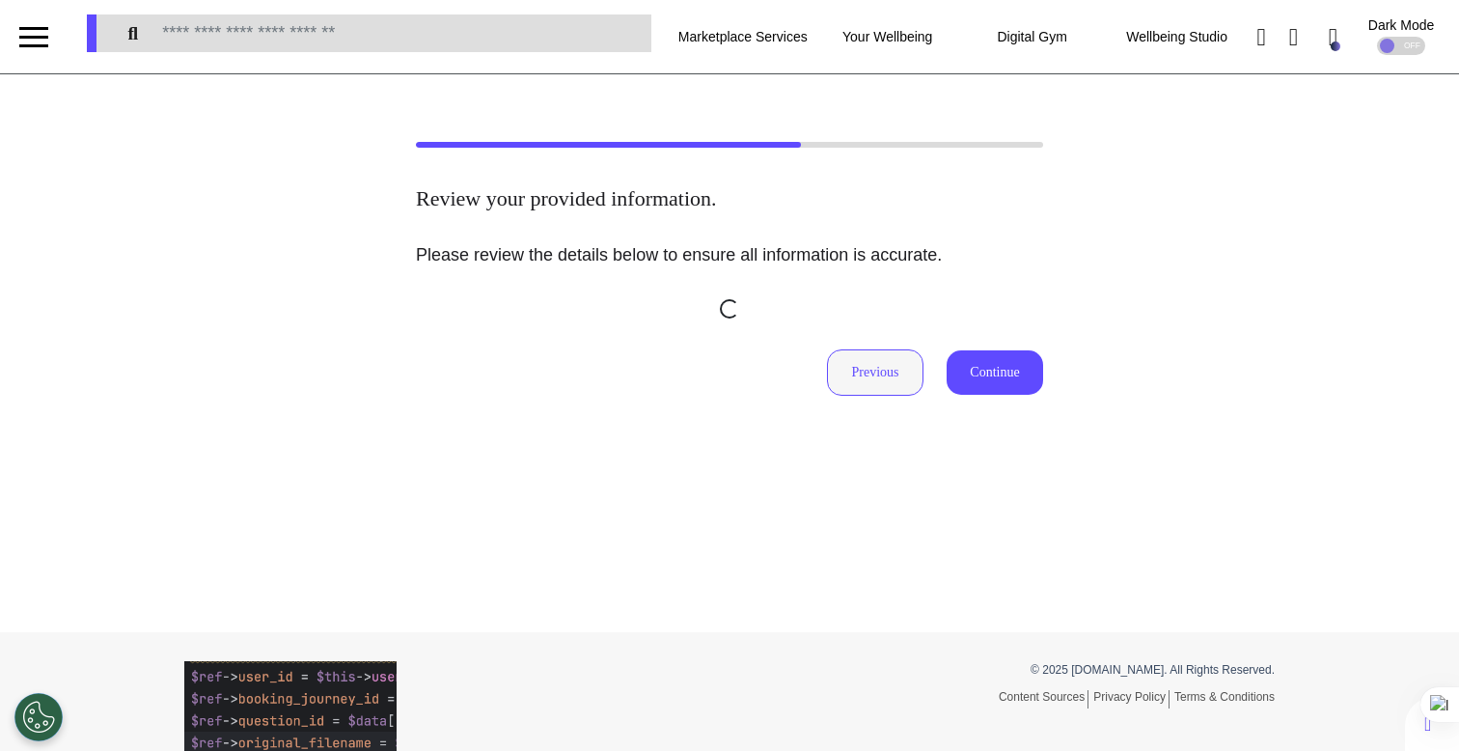
click at [879, 387] on button "Previous" at bounding box center [875, 372] width 97 height 46
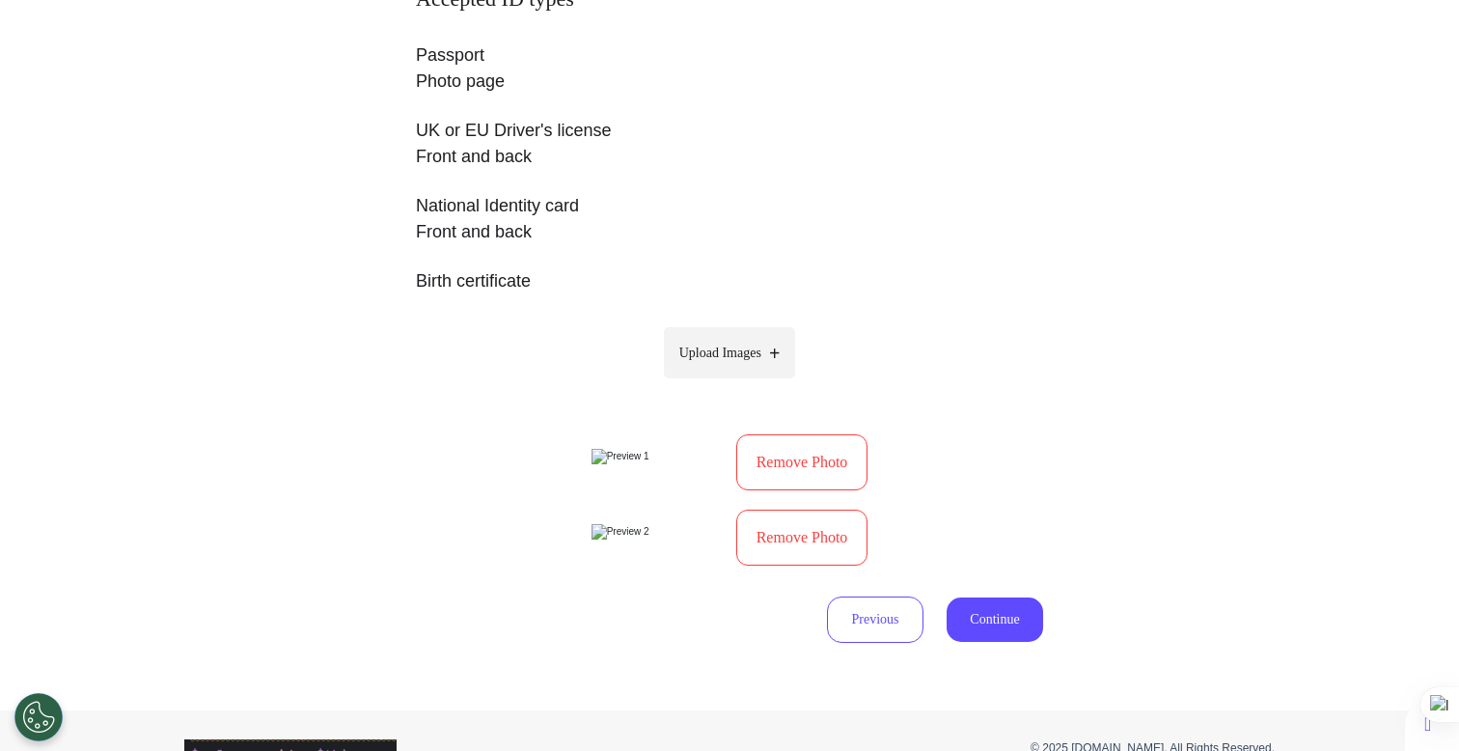
scroll to position [495, 0]
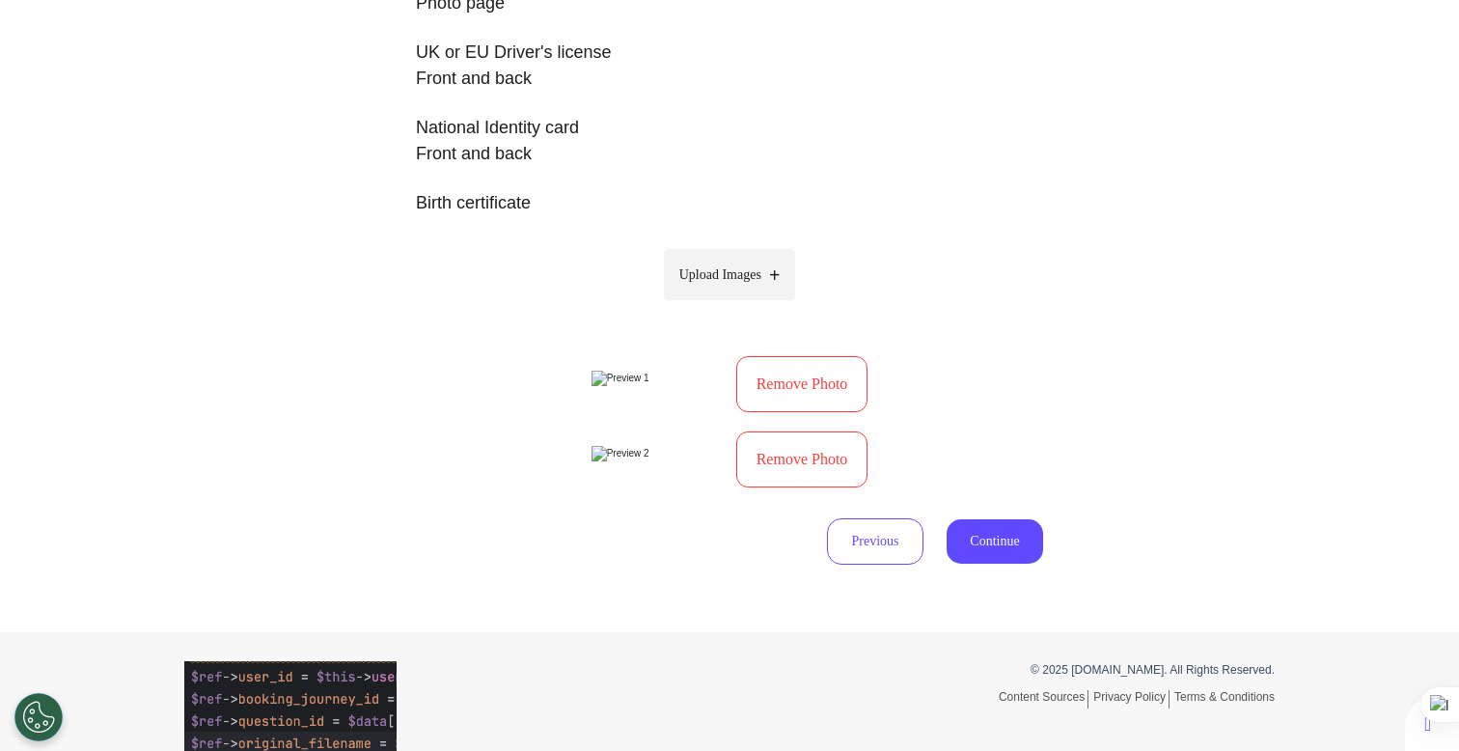
click at [793, 412] on button "Remove Photo" at bounding box center [802, 384] width 132 height 56
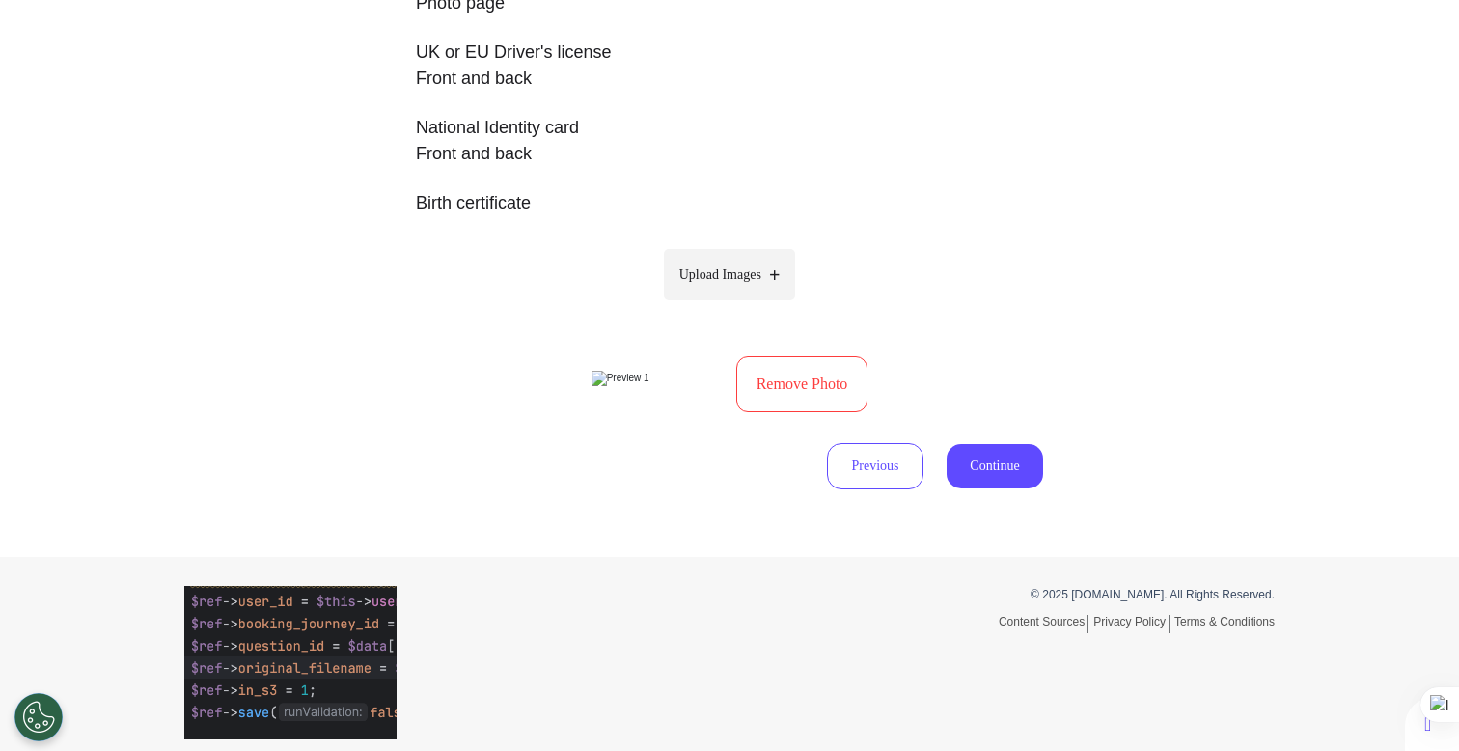
click at [998, 488] on button "Continue" at bounding box center [995, 466] width 97 height 44
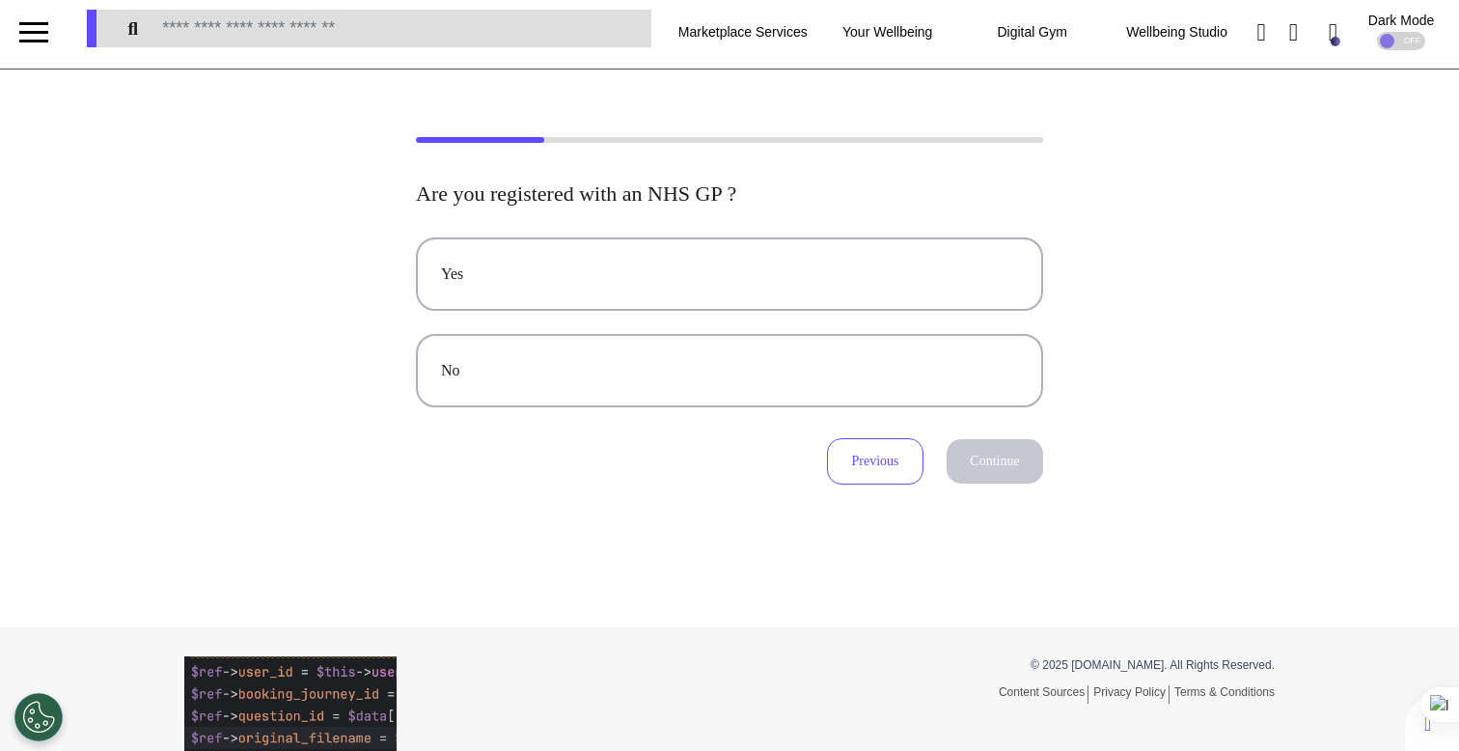
scroll to position [0, 0]
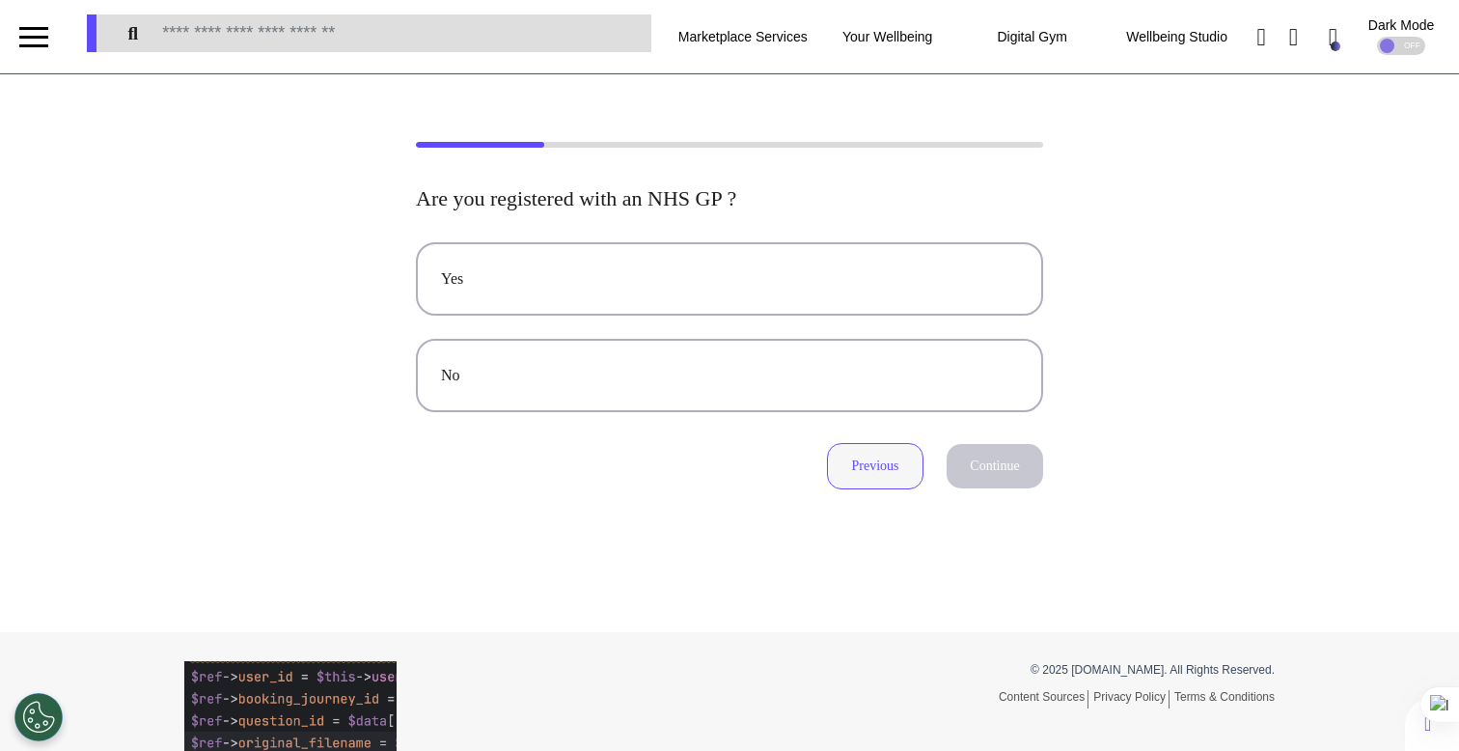
click at [857, 475] on button "Previous" at bounding box center [875, 466] width 97 height 46
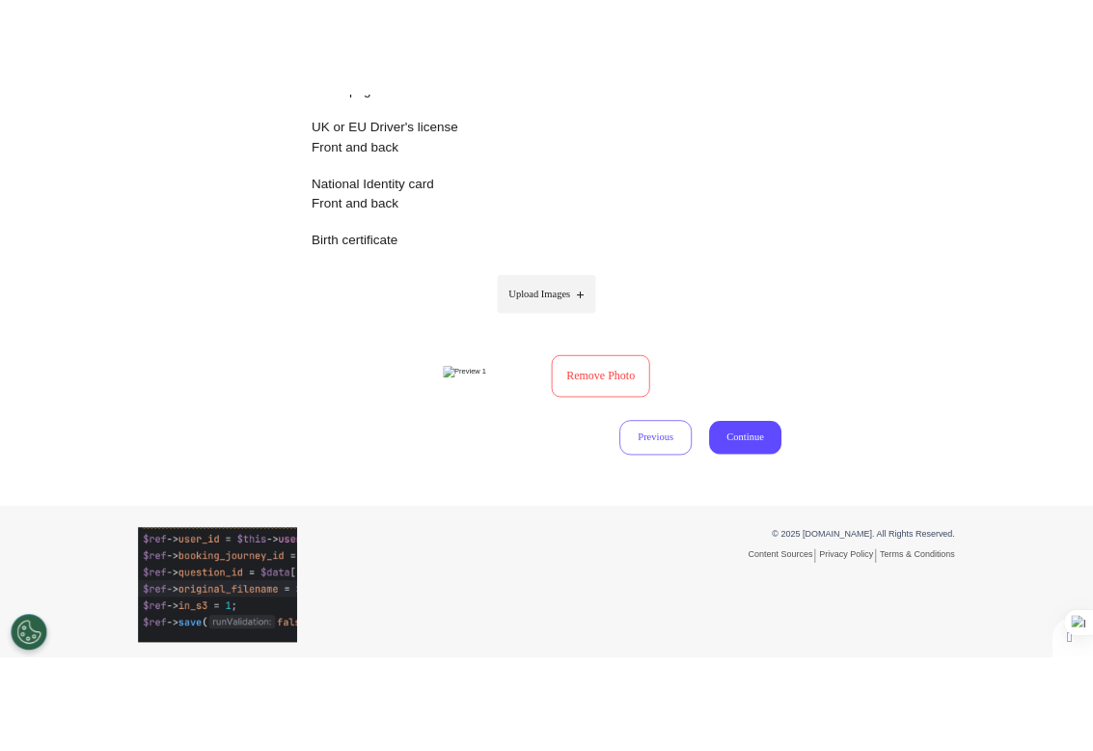
scroll to position [600, 0]
